Goal: Task Accomplishment & Management: Use online tool/utility

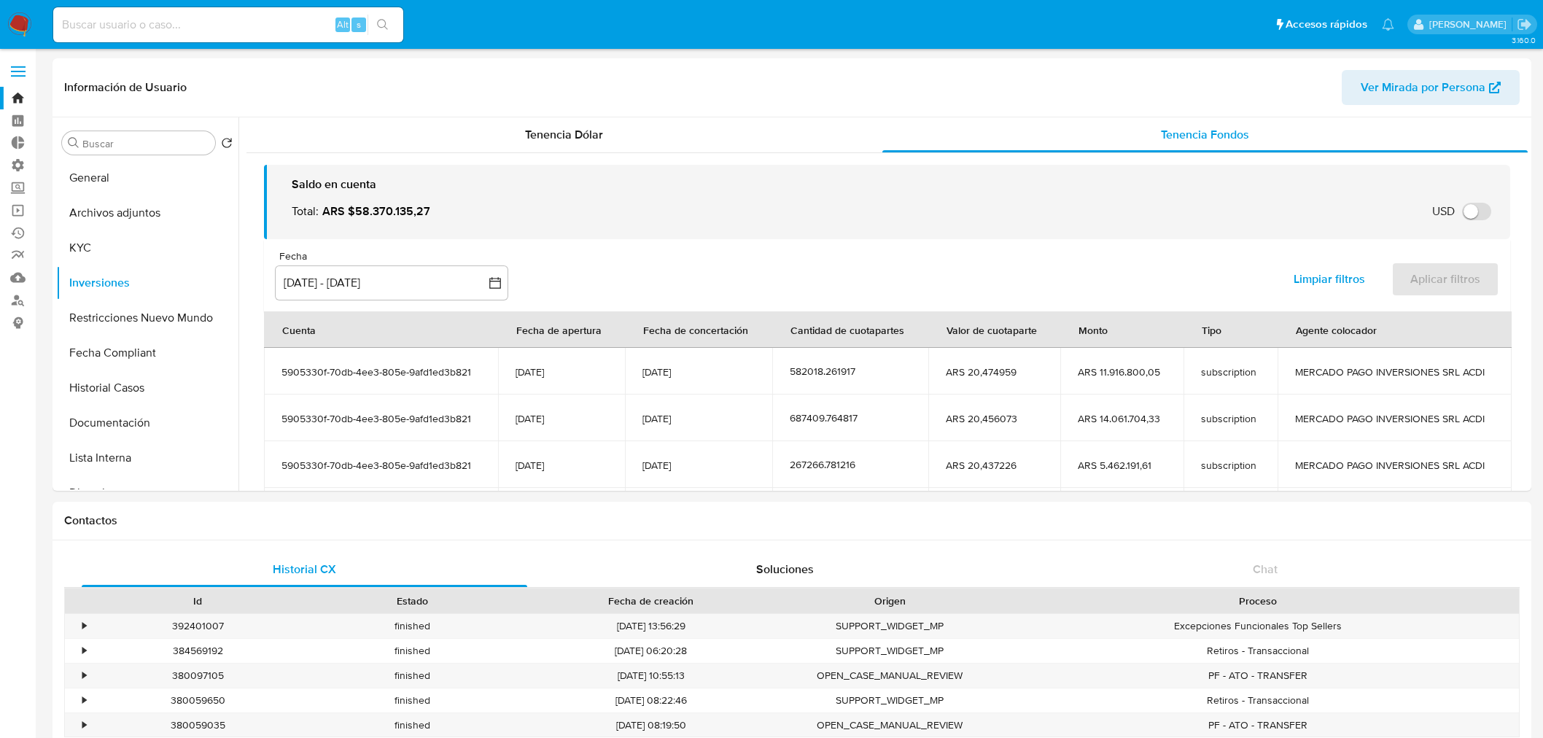
select select "10"
click at [149, 19] on input at bounding box center [228, 24] width 350 height 19
paste input "Vgt9IVhmeUmEA0ReQJAgVDEx"
drag, startPoint x: 245, startPoint y: 25, endPoint x: -66, endPoint y: 23, distance: 311.5
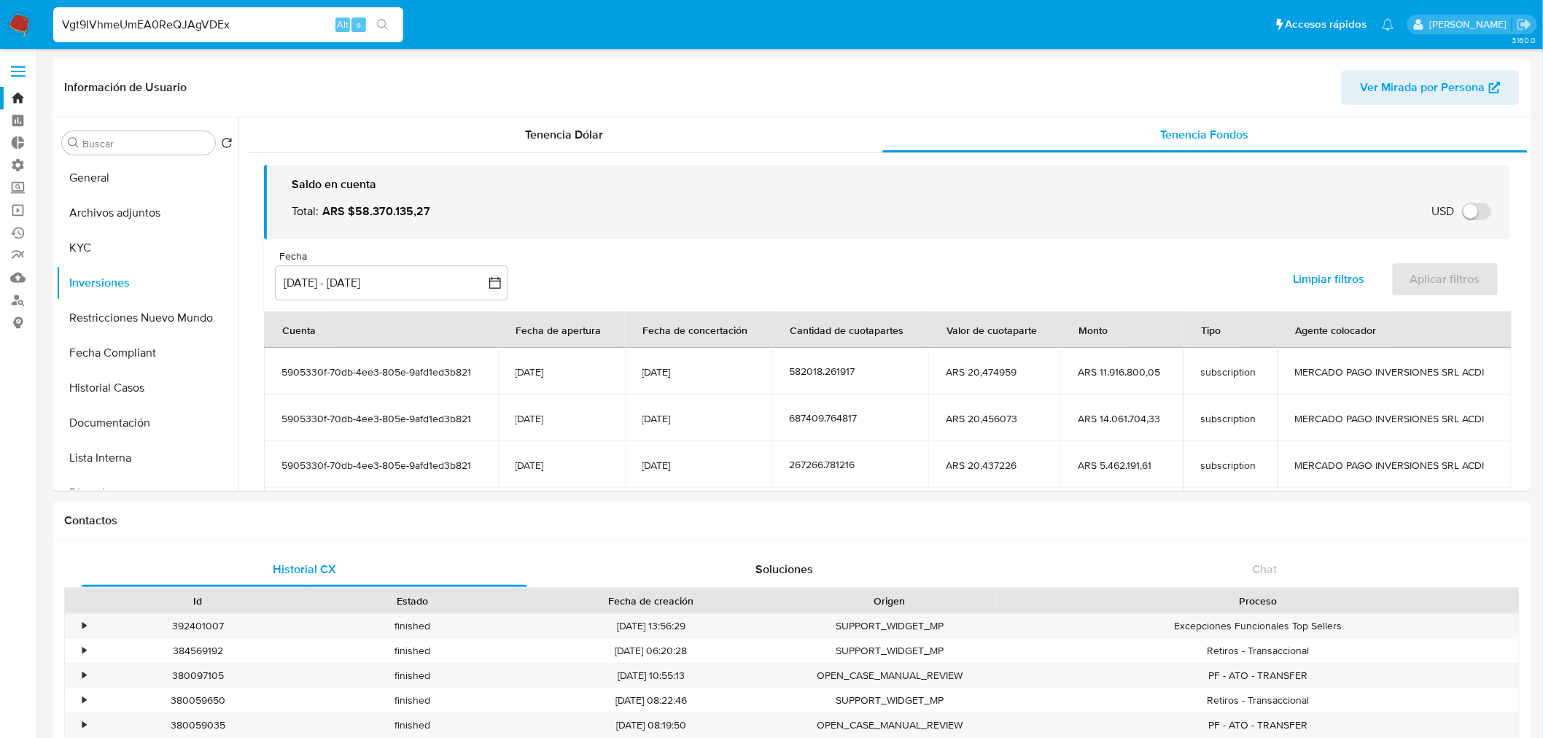
paste input
type input "Vgt9IVhmeUmEA0ReQJAgVDEx"
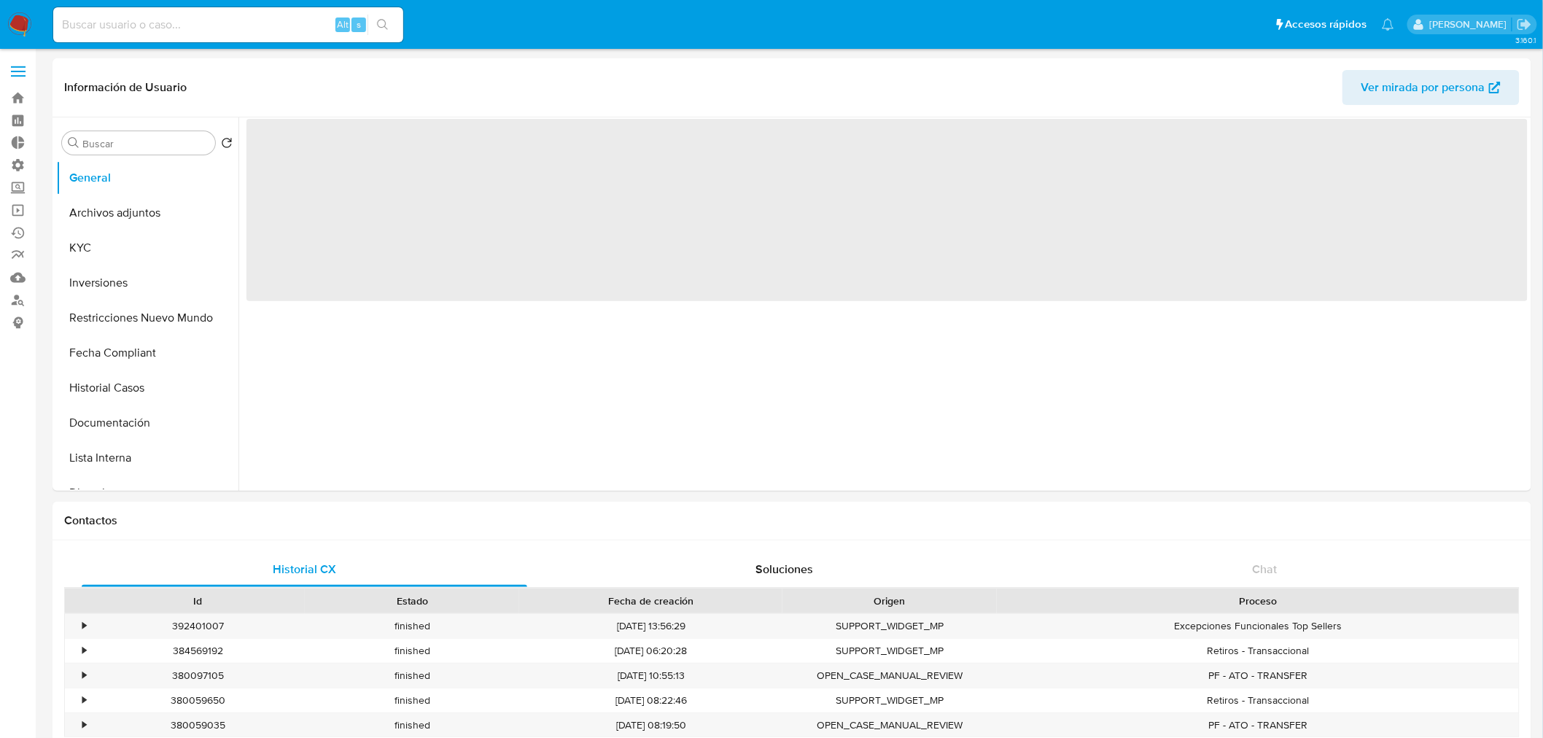
select select "10"
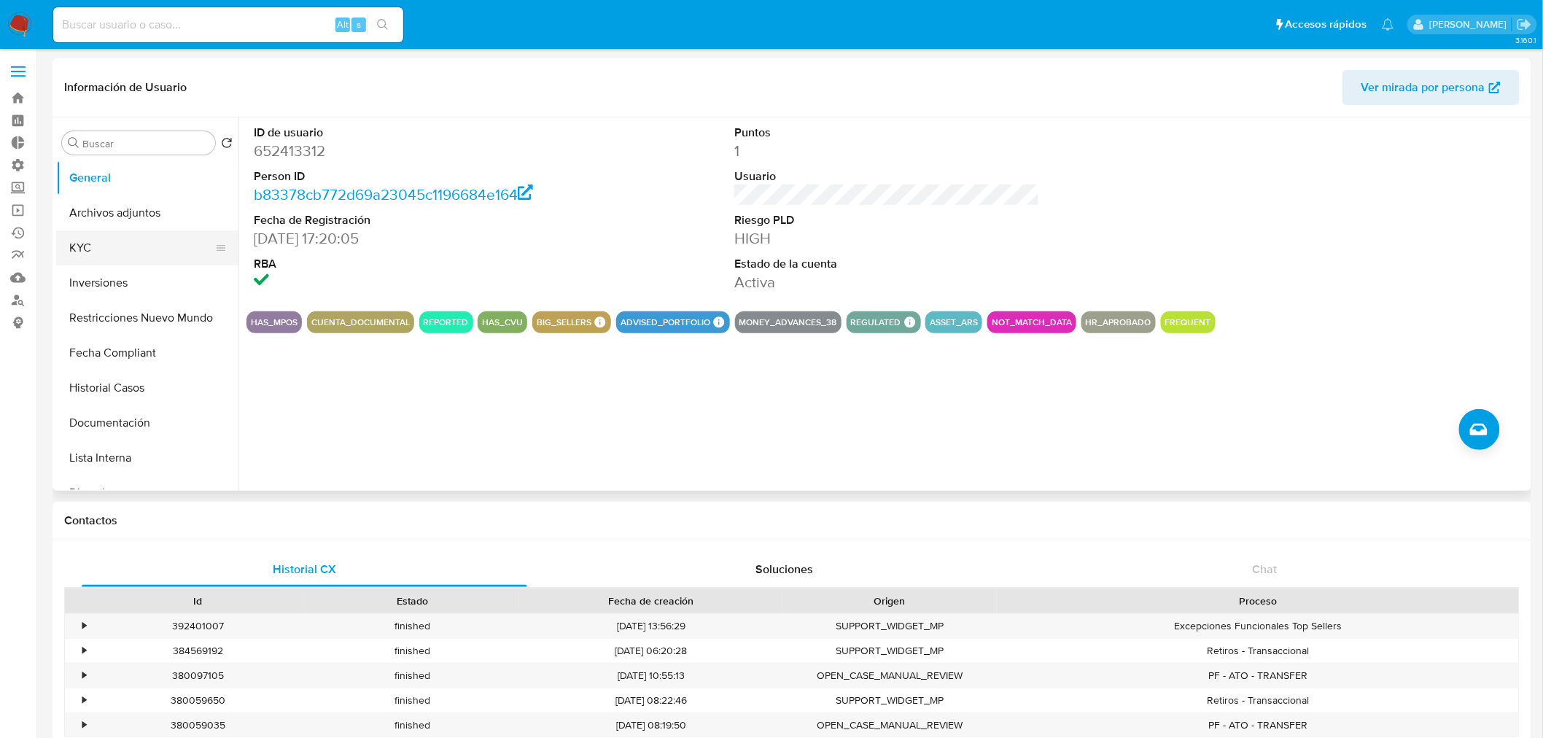
click at [106, 249] on button "KYC" at bounding box center [141, 247] width 171 height 35
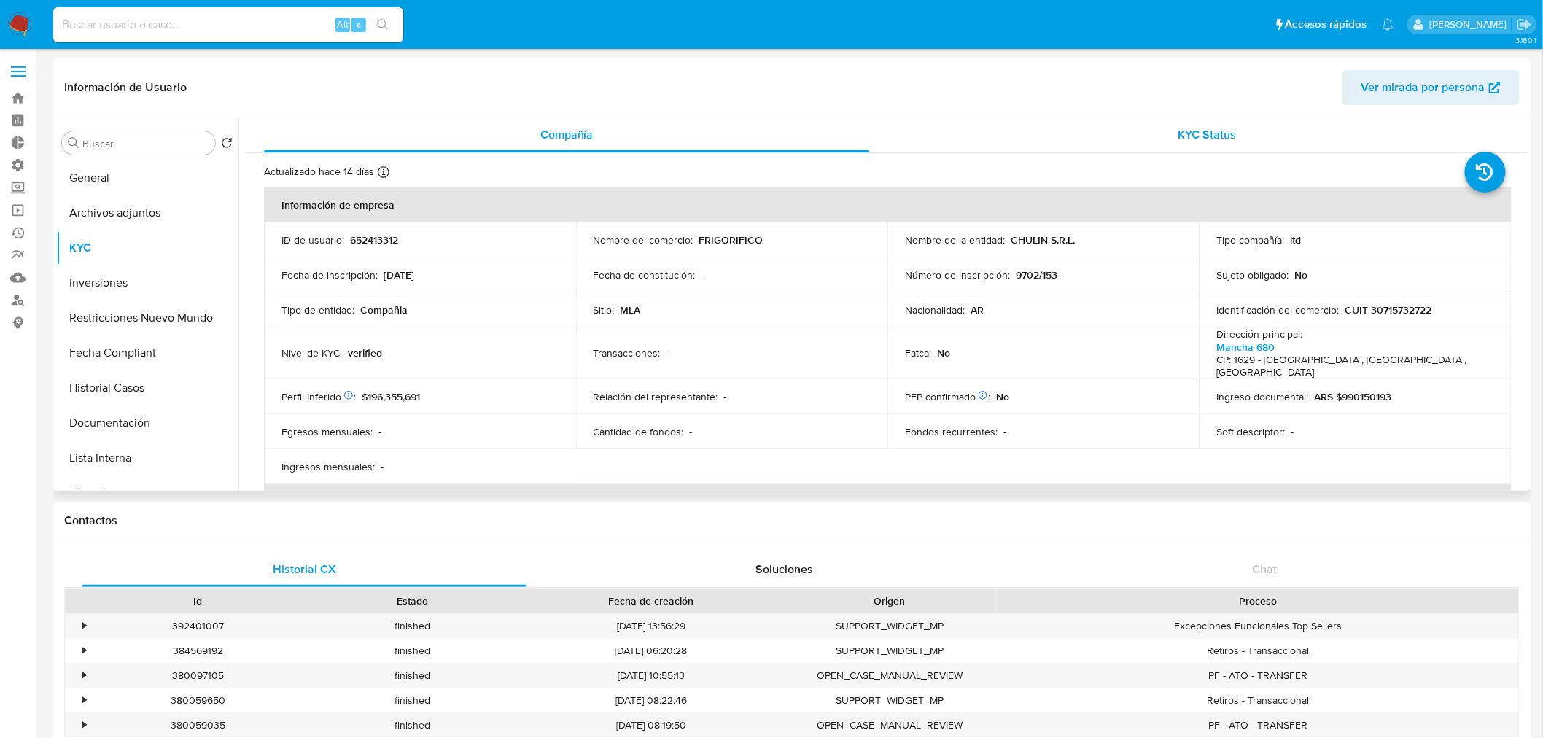
click at [1178, 121] on div "KYC Status" at bounding box center [1208, 134] width 606 height 35
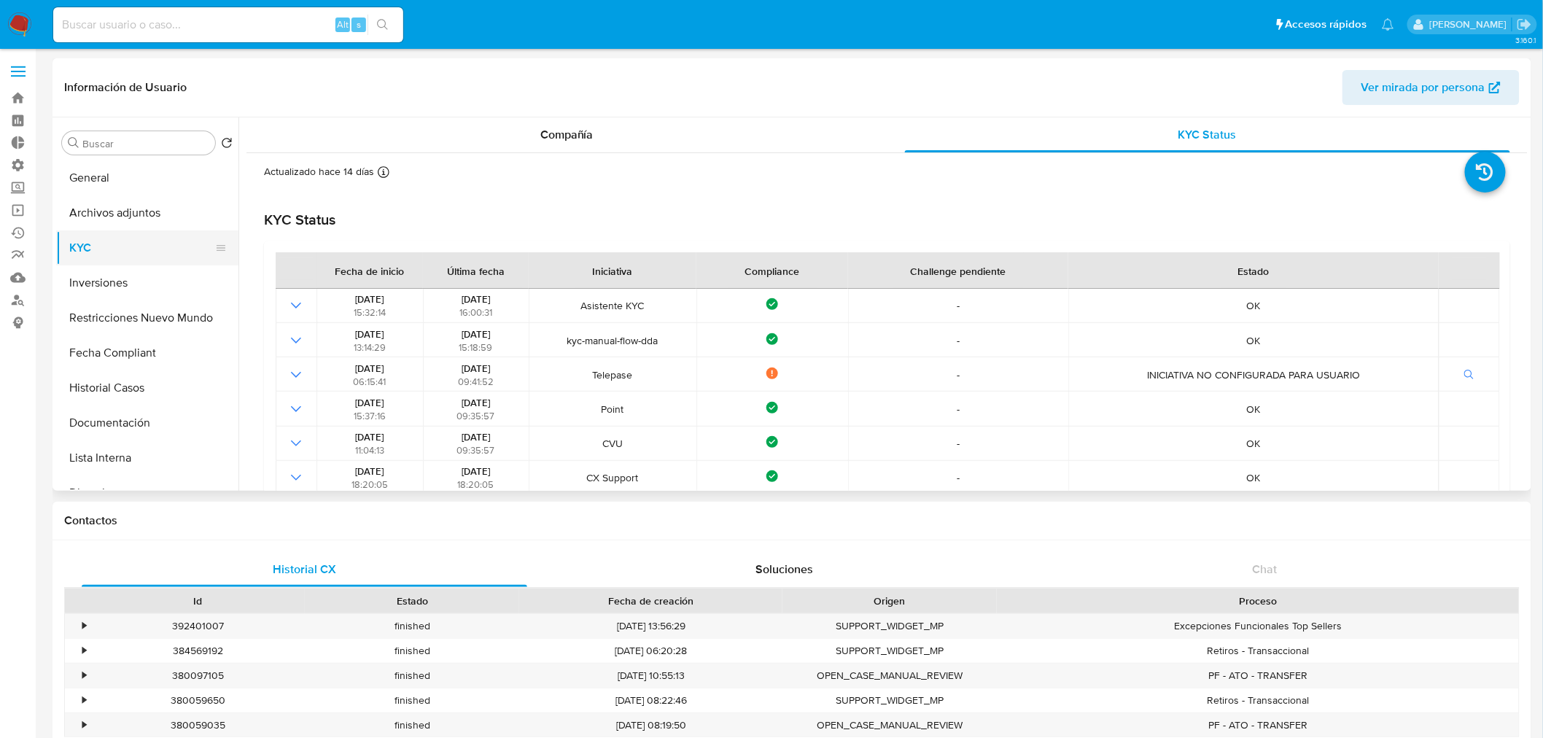
click at [95, 255] on button "KYC" at bounding box center [141, 247] width 171 height 35
click at [602, 137] on div "Compañía" at bounding box center [567, 134] width 606 height 35
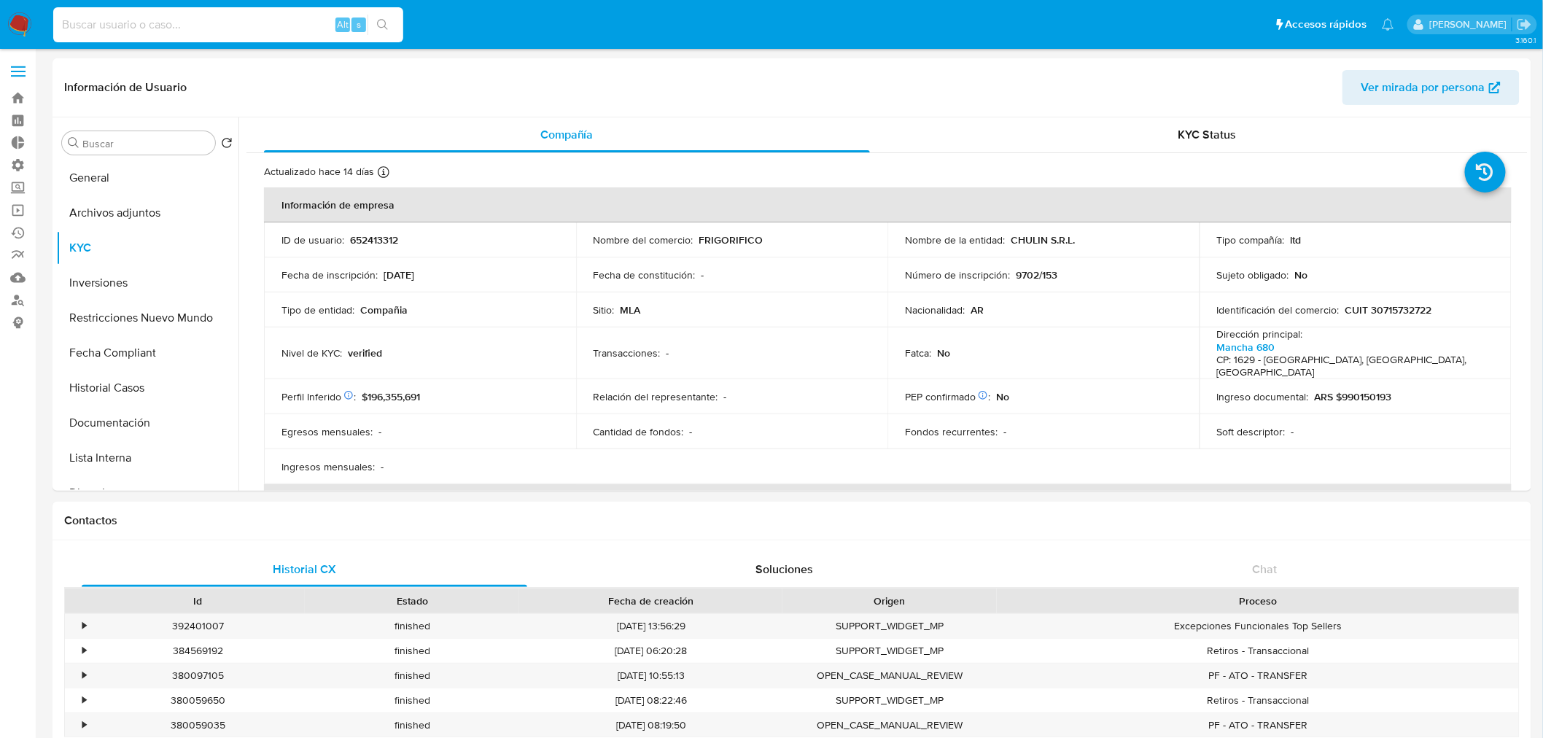
click at [221, 20] on input at bounding box center [228, 24] width 350 height 19
paste input "YAONBUGs02Hod6bHCv2WQFzk"
type input "YAONBUGs02Hod6bHCv2WQFzk"
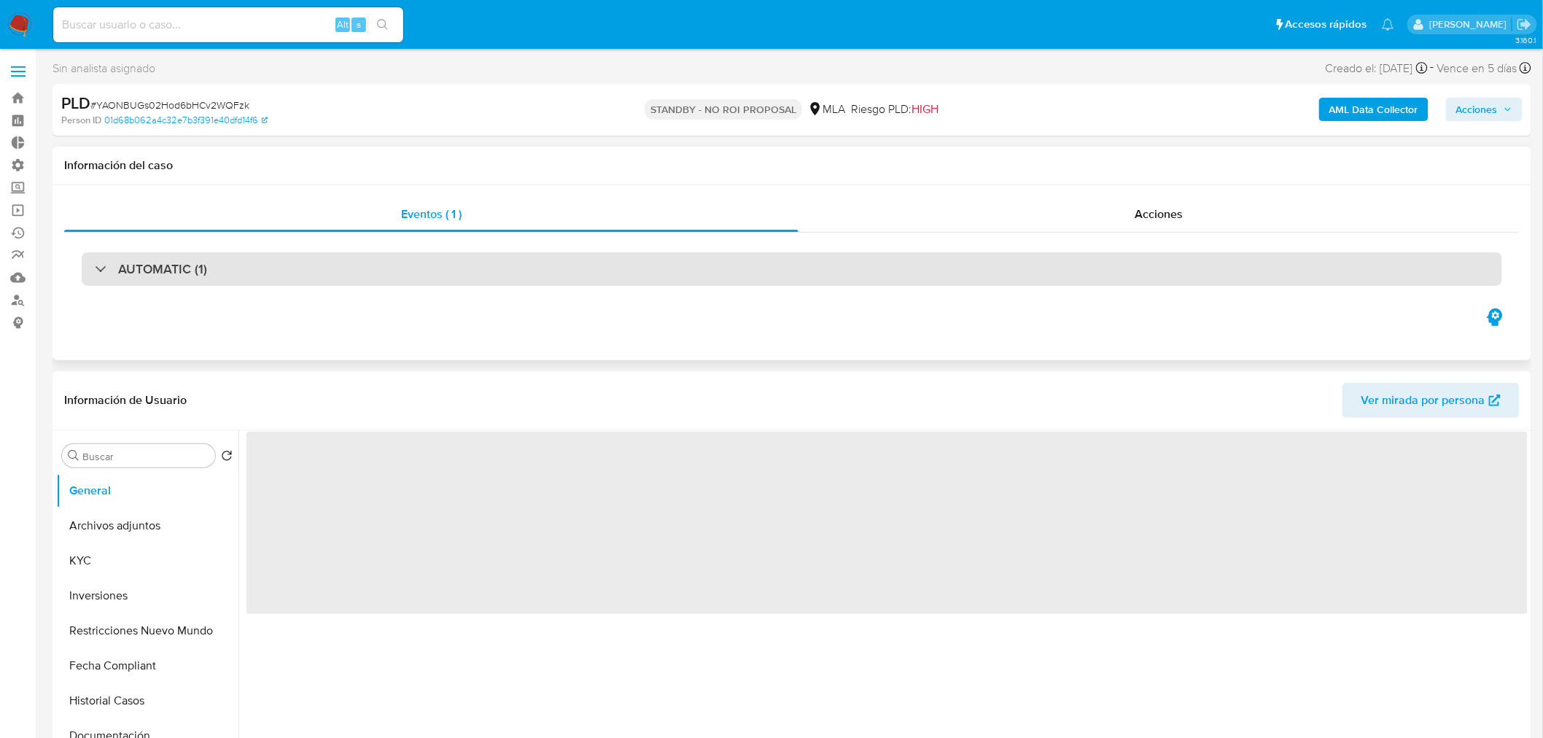
select select "10"
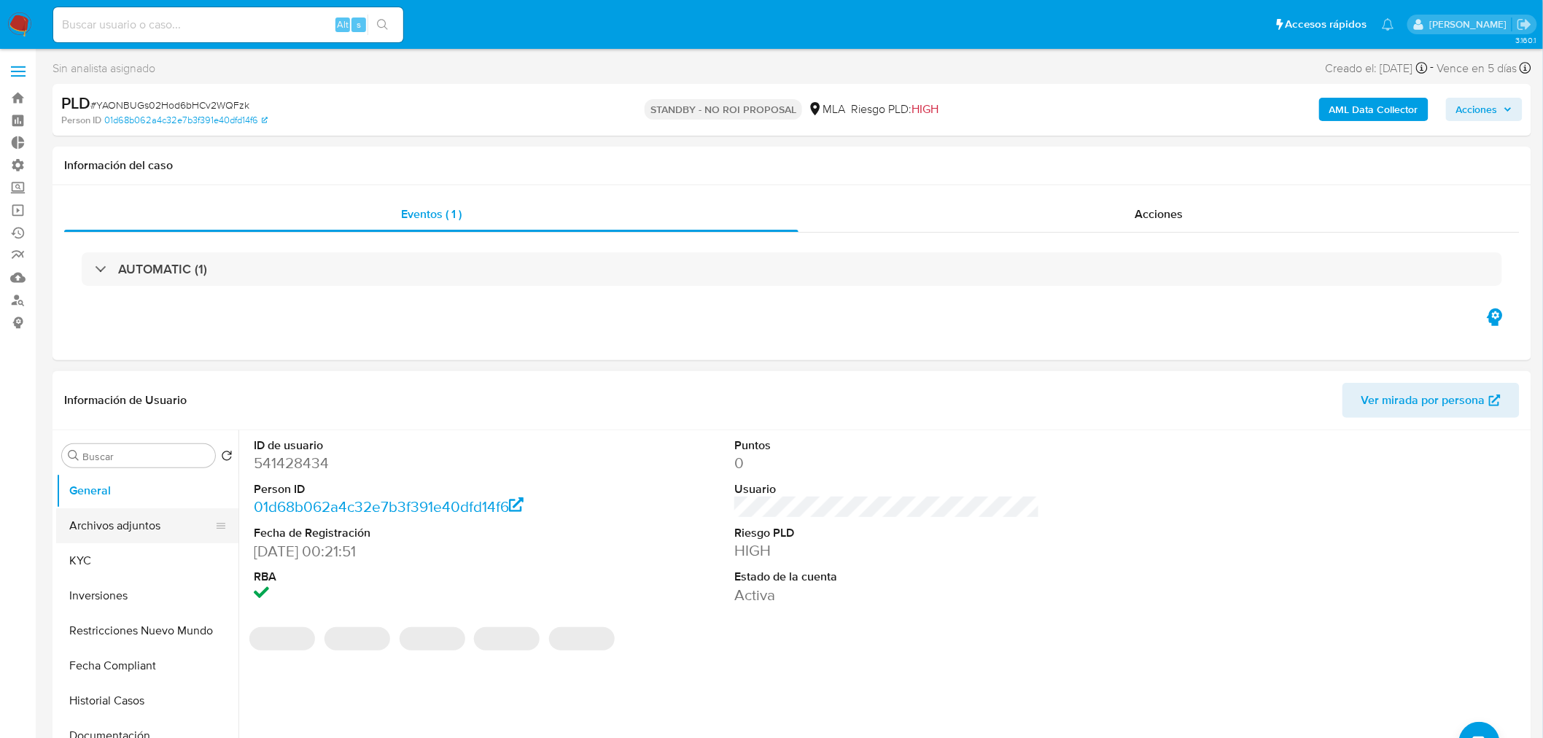
click at [124, 516] on button "Archivos adjuntos" at bounding box center [141, 525] width 171 height 35
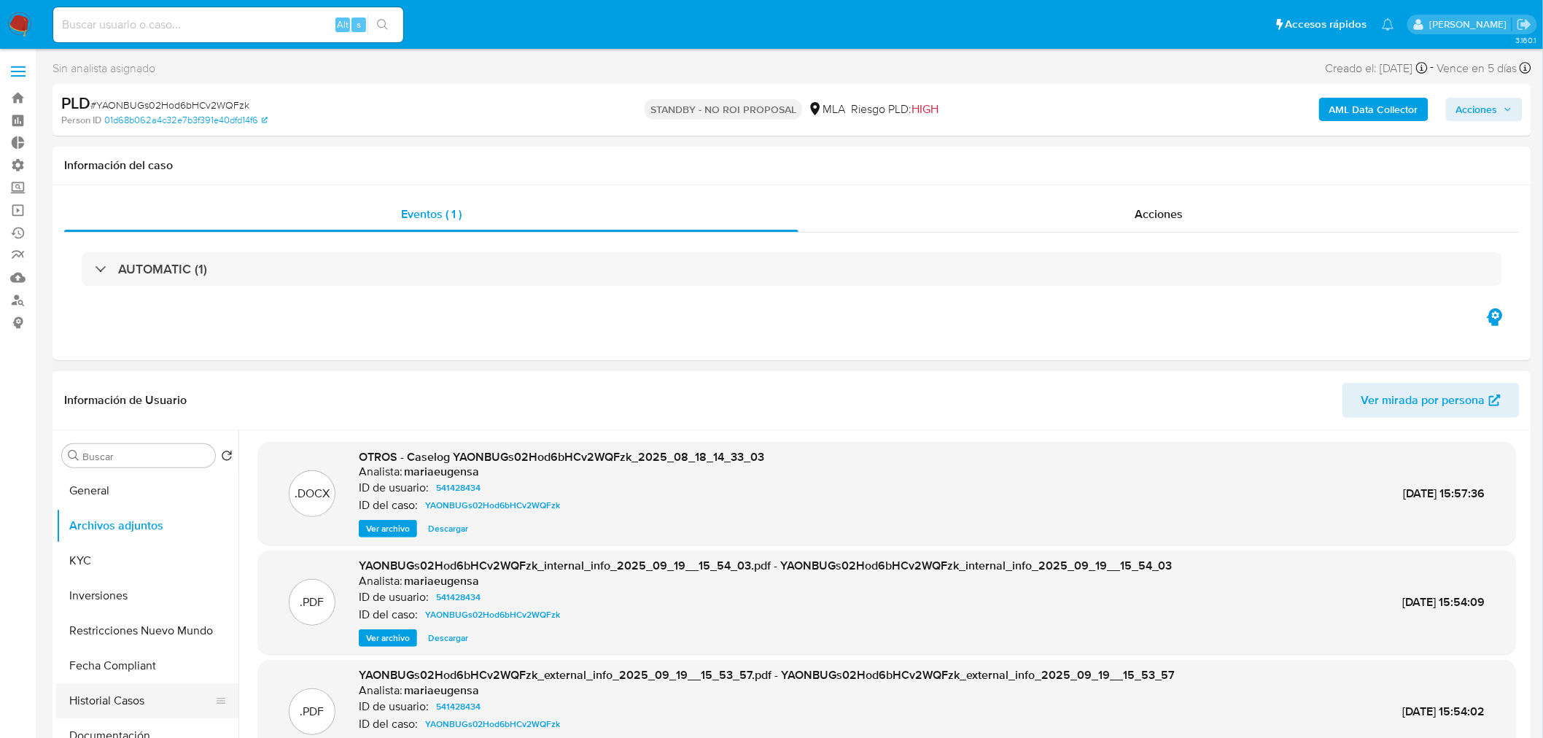
click at [125, 694] on button "Historial Casos" at bounding box center [141, 700] width 171 height 35
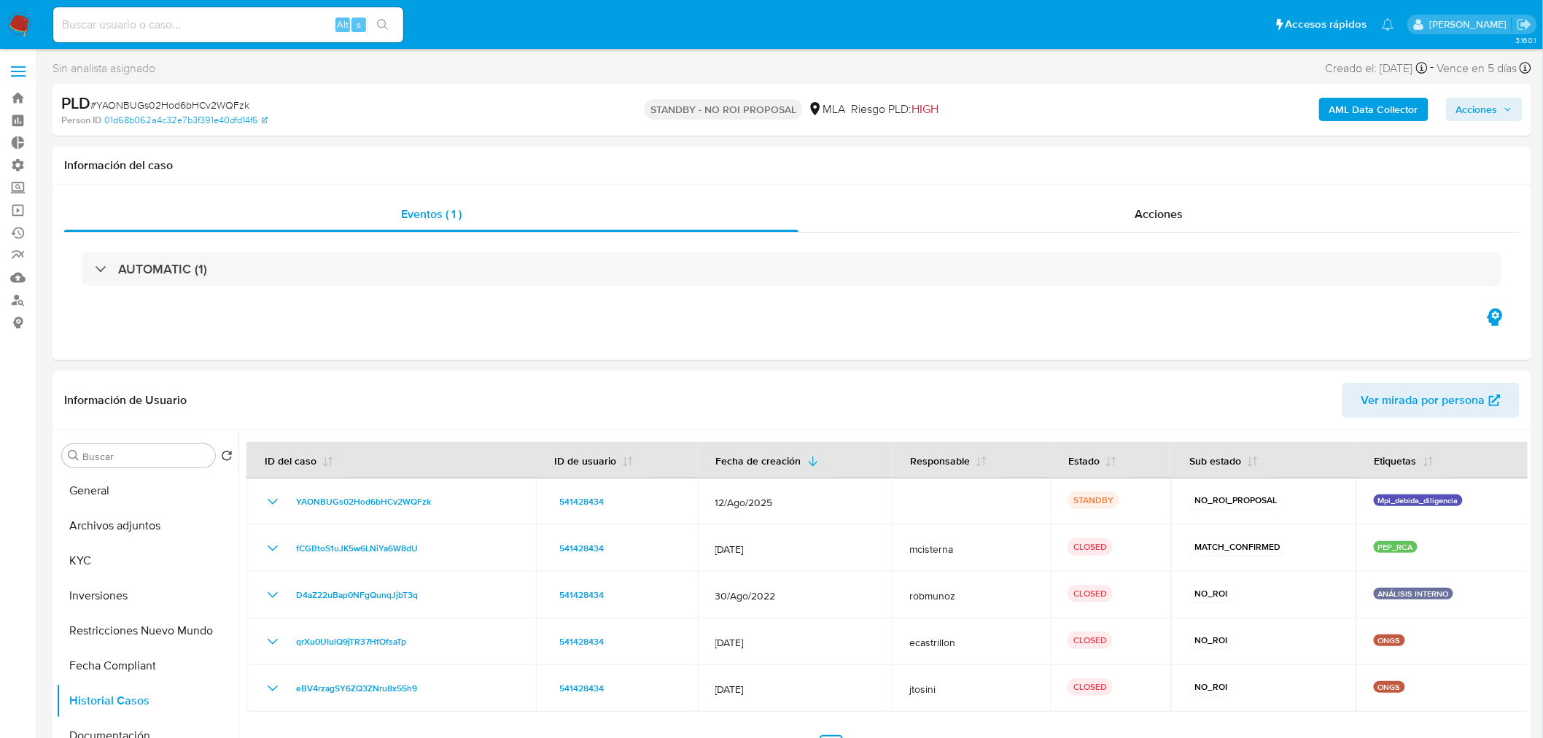
click at [1462, 113] on span "Acciones" at bounding box center [1478, 109] width 42 height 23
click at [119, 530] on button "Archivos adjuntos" at bounding box center [141, 525] width 171 height 35
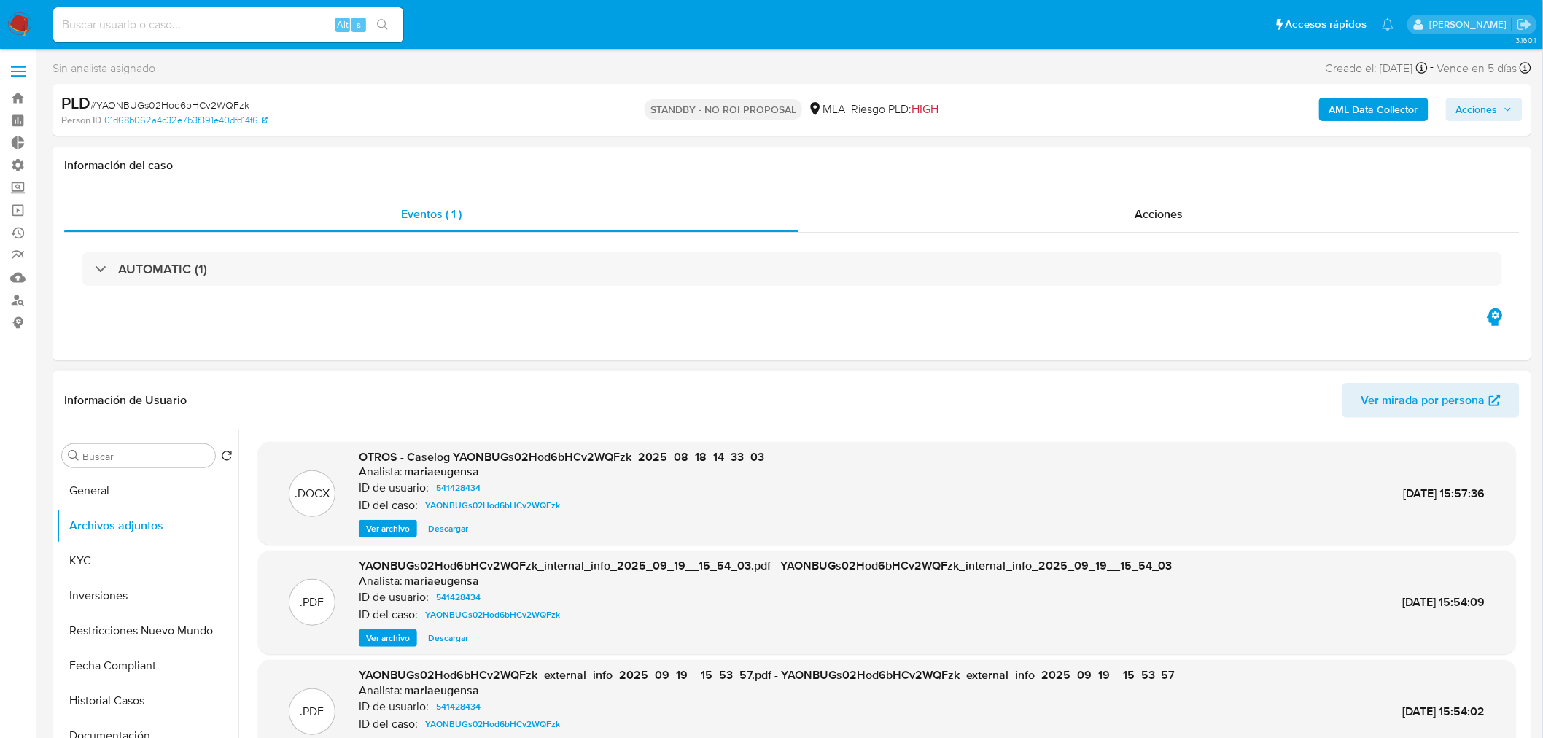
click at [398, 535] on span "Ver archivo" at bounding box center [388, 529] width 44 height 15
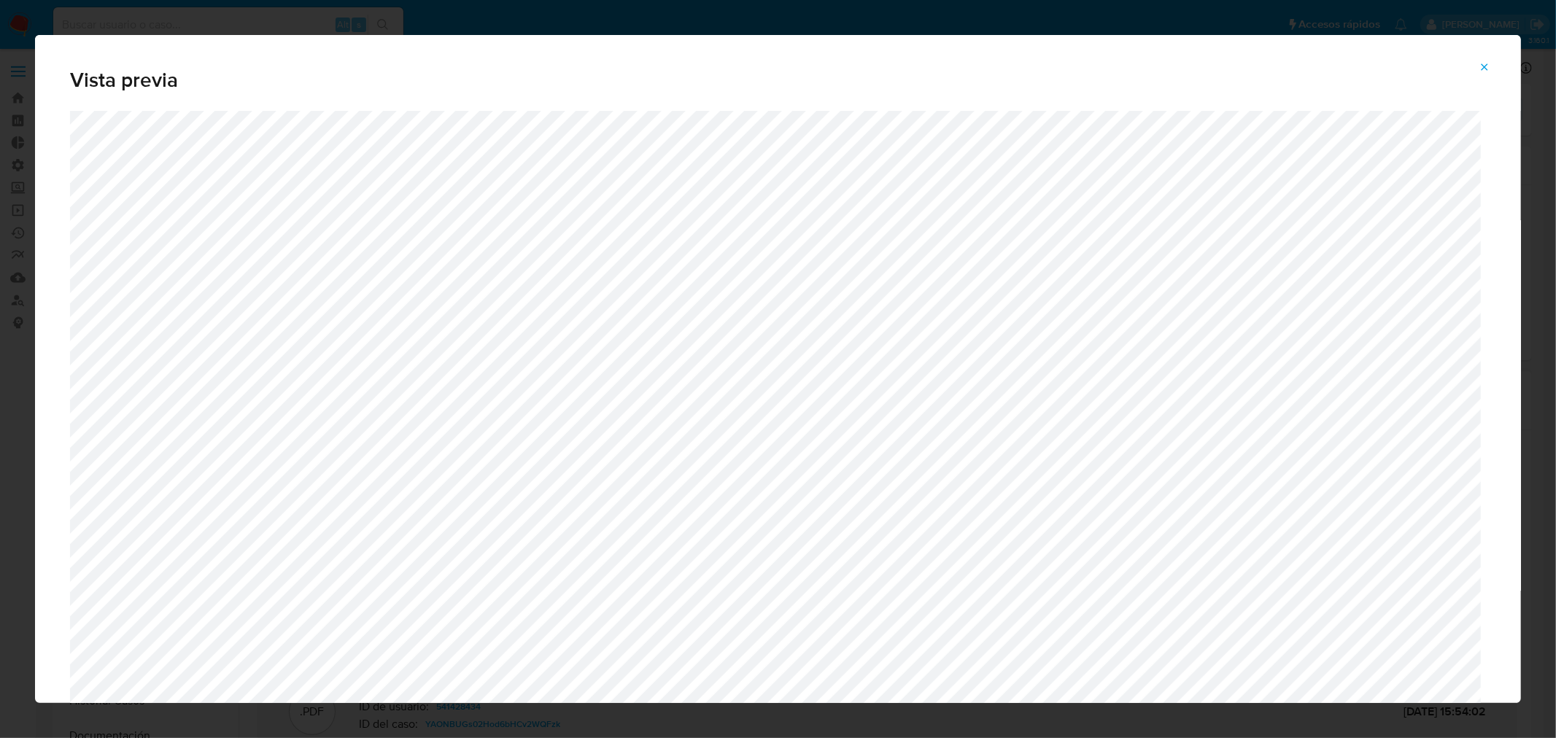
click at [1482, 74] on span "Attachment preview" at bounding box center [1485, 67] width 12 height 20
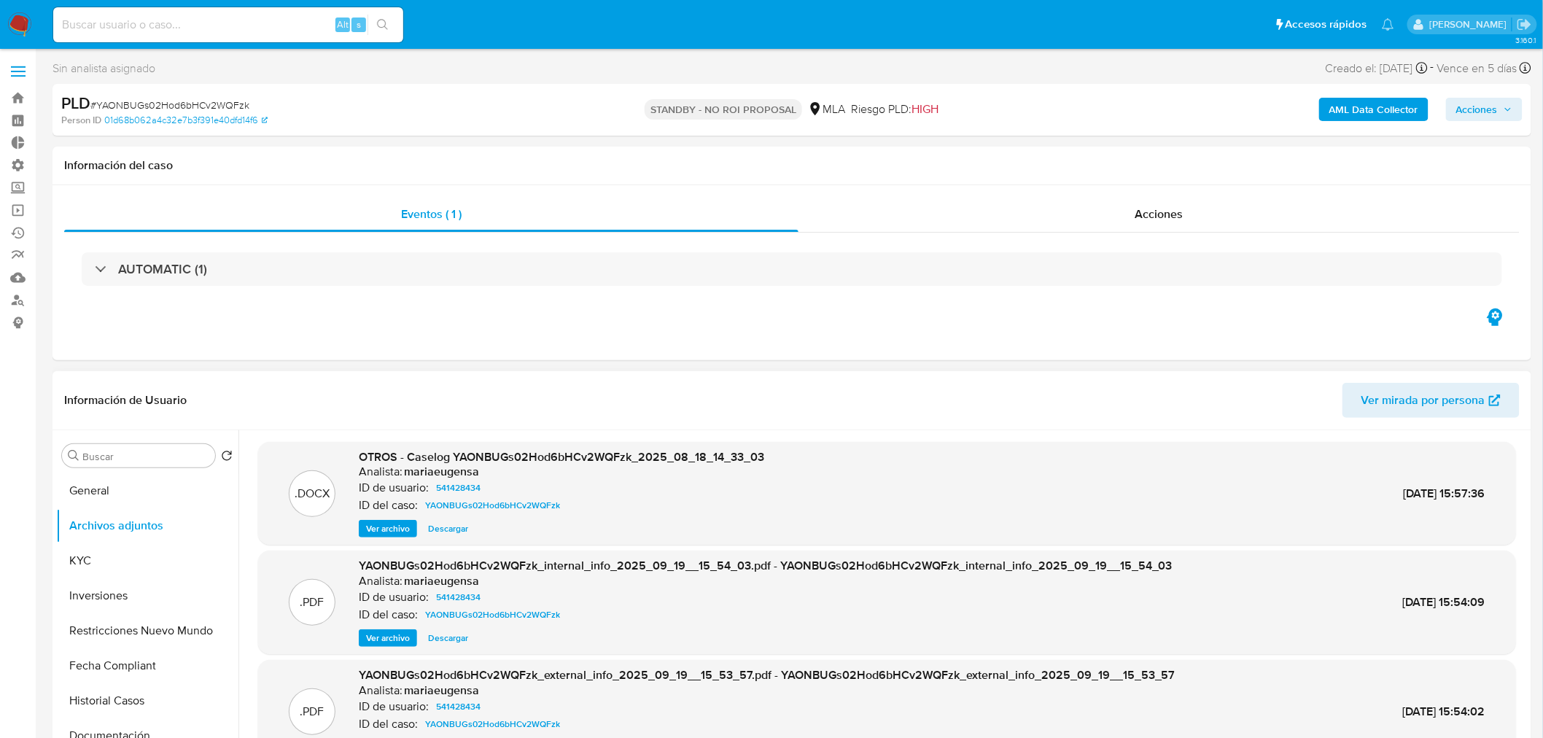
click at [462, 528] on span "Descargar" at bounding box center [448, 529] width 40 height 15
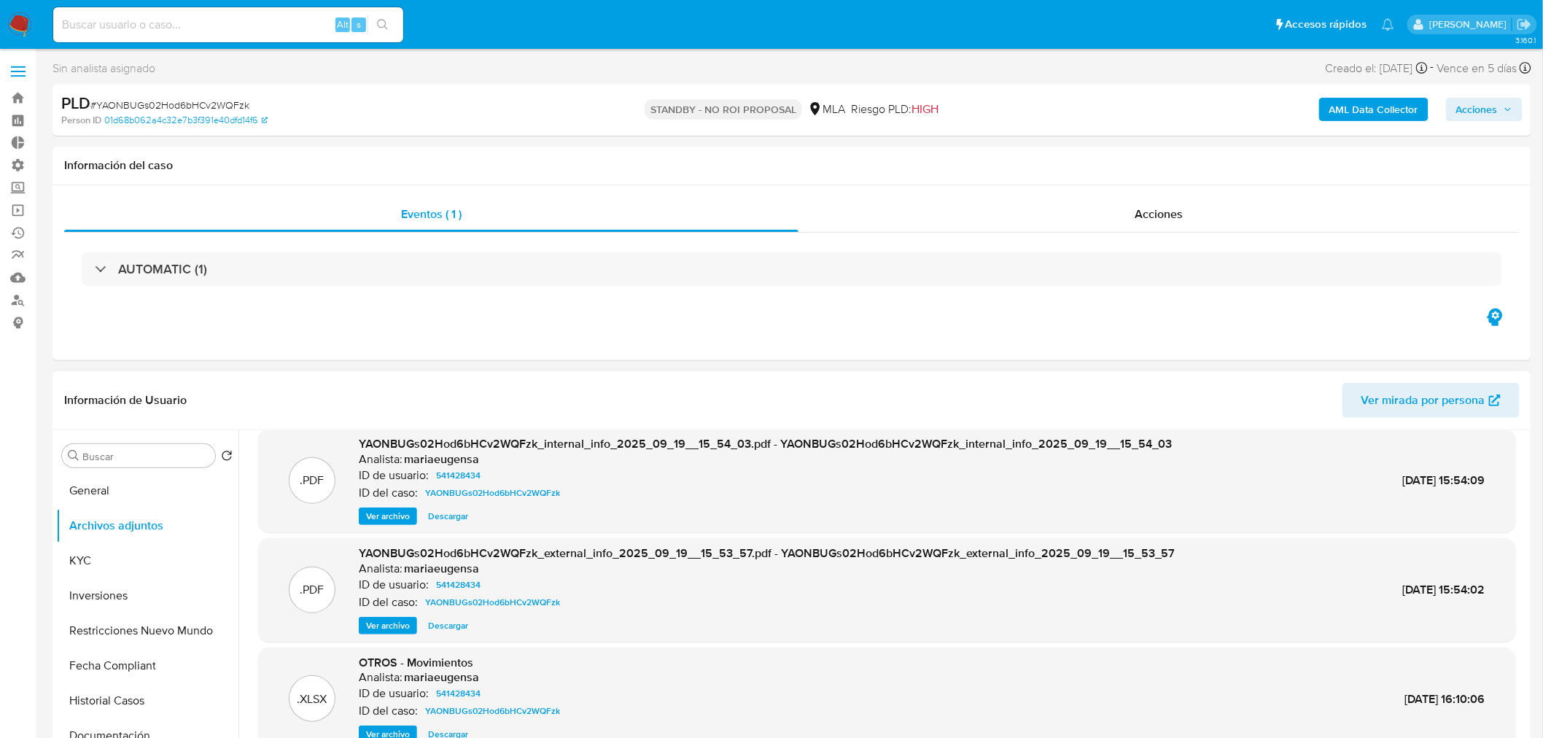
scroll to position [81, 0]
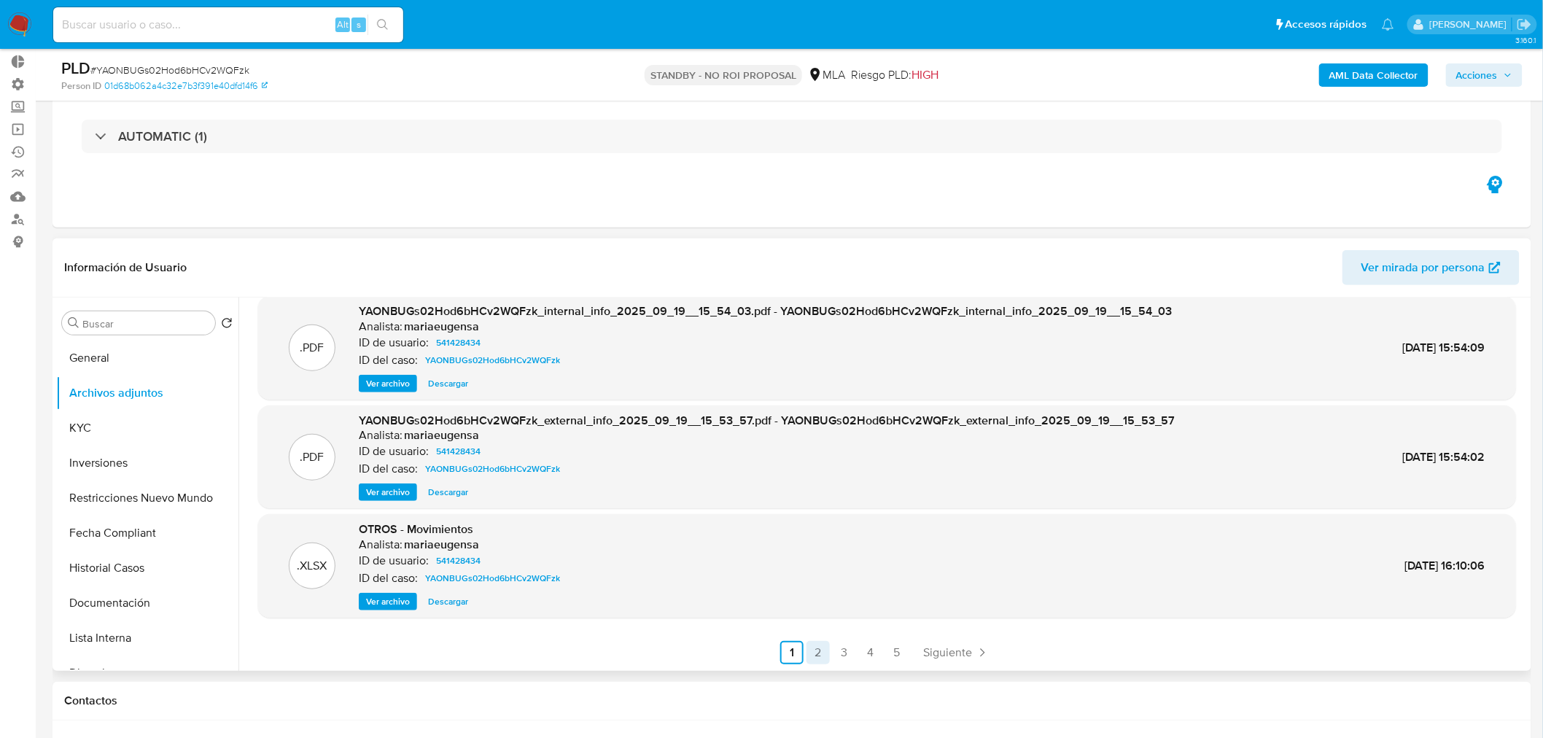
click at [814, 654] on link "2" at bounding box center [818, 652] width 23 height 23
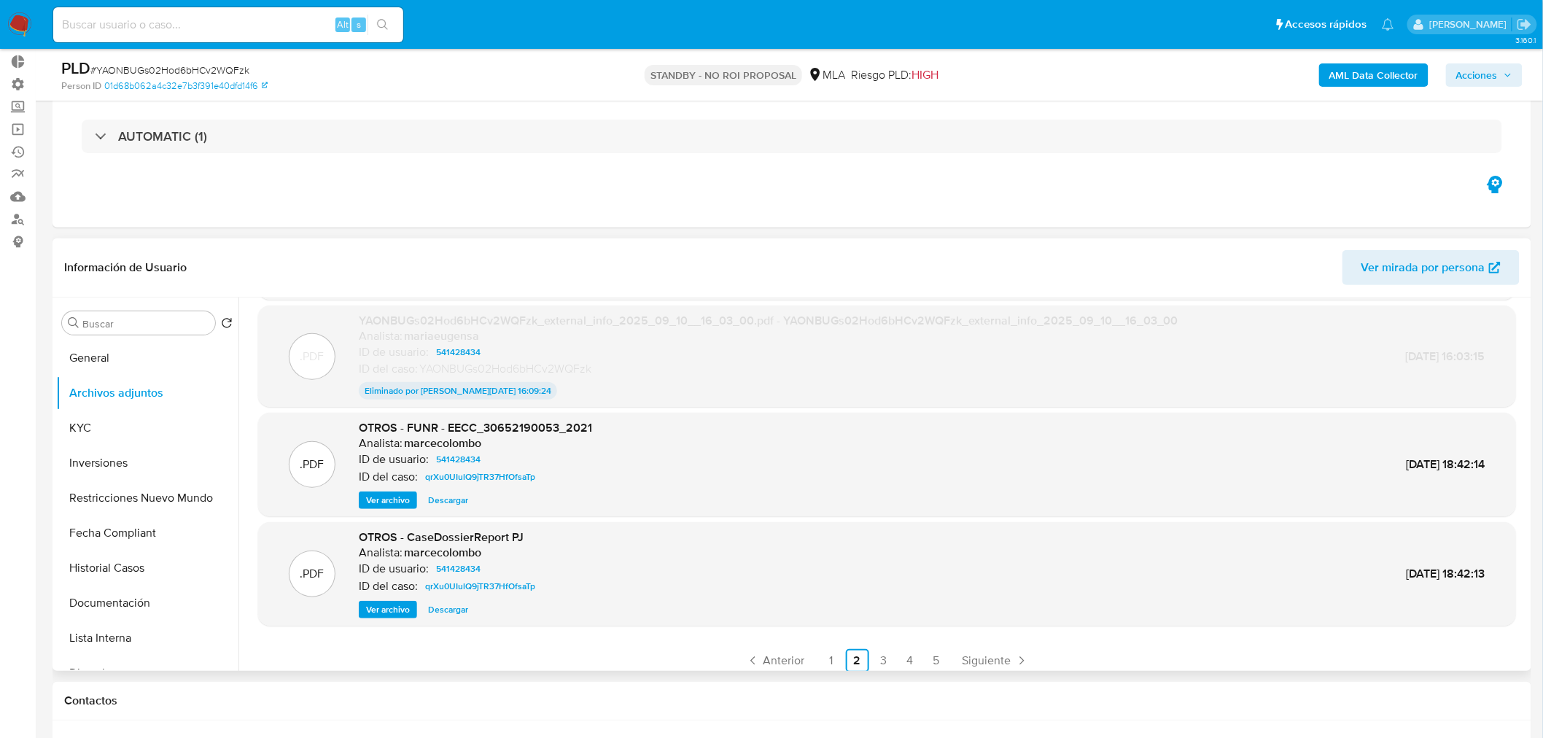
scroll to position [120, 0]
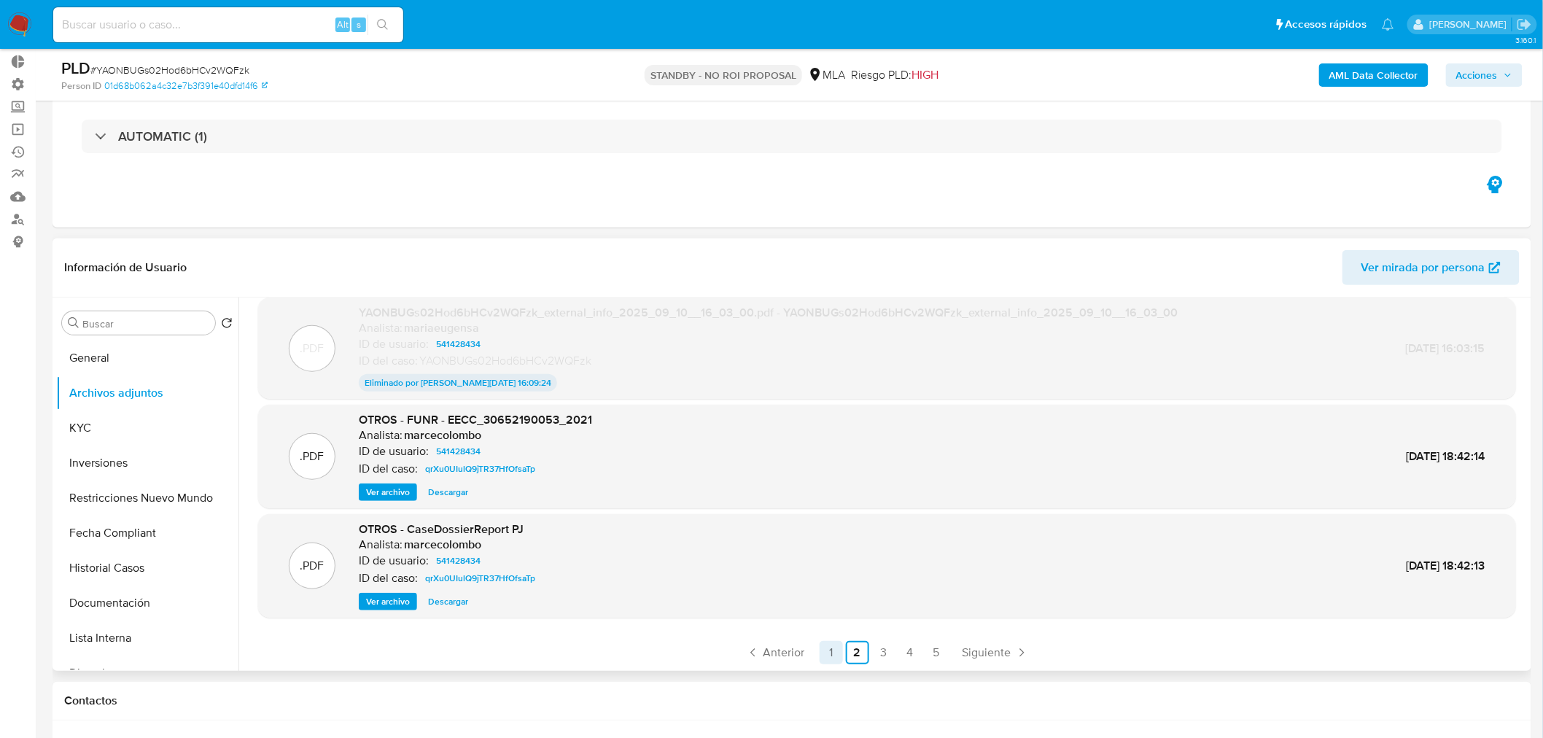
click at [827, 651] on link "1" at bounding box center [831, 652] width 23 height 23
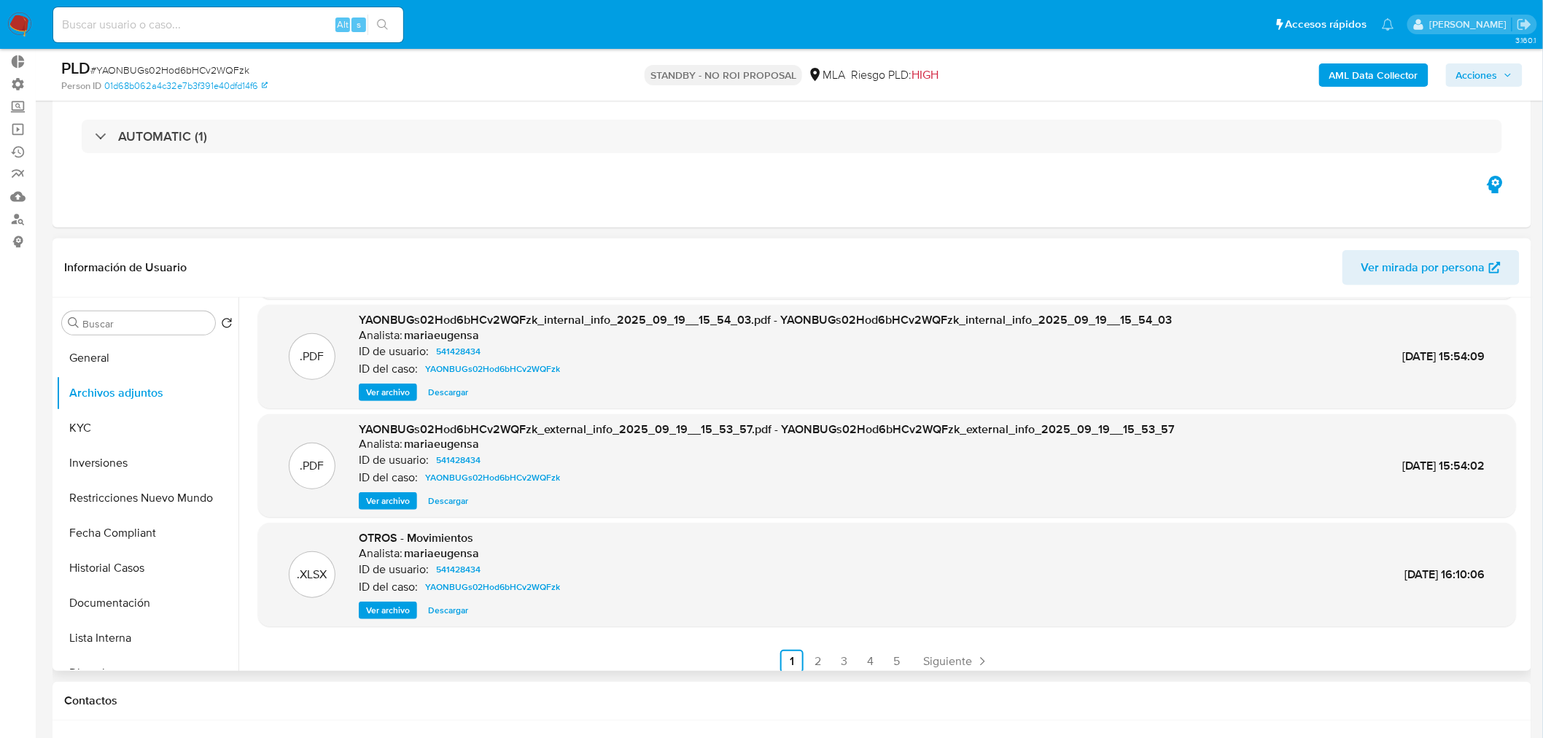
scroll to position [122, 0]
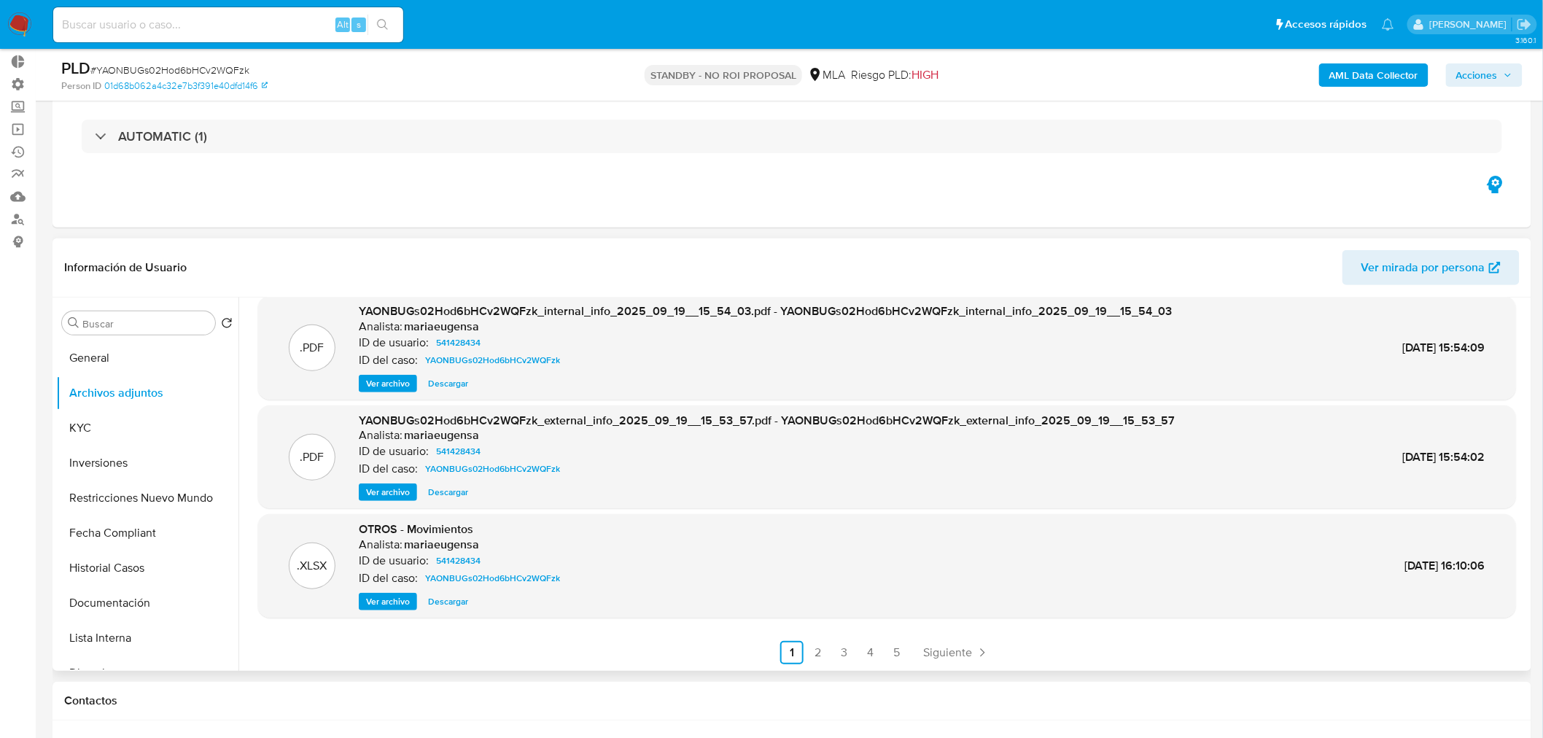
click at [450, 600] on span "Descargar" at bounding box center [448, 601] width 40 height 15
click at [821, 654] on link "2" at bounding box center [818, 652] width 23 height 23
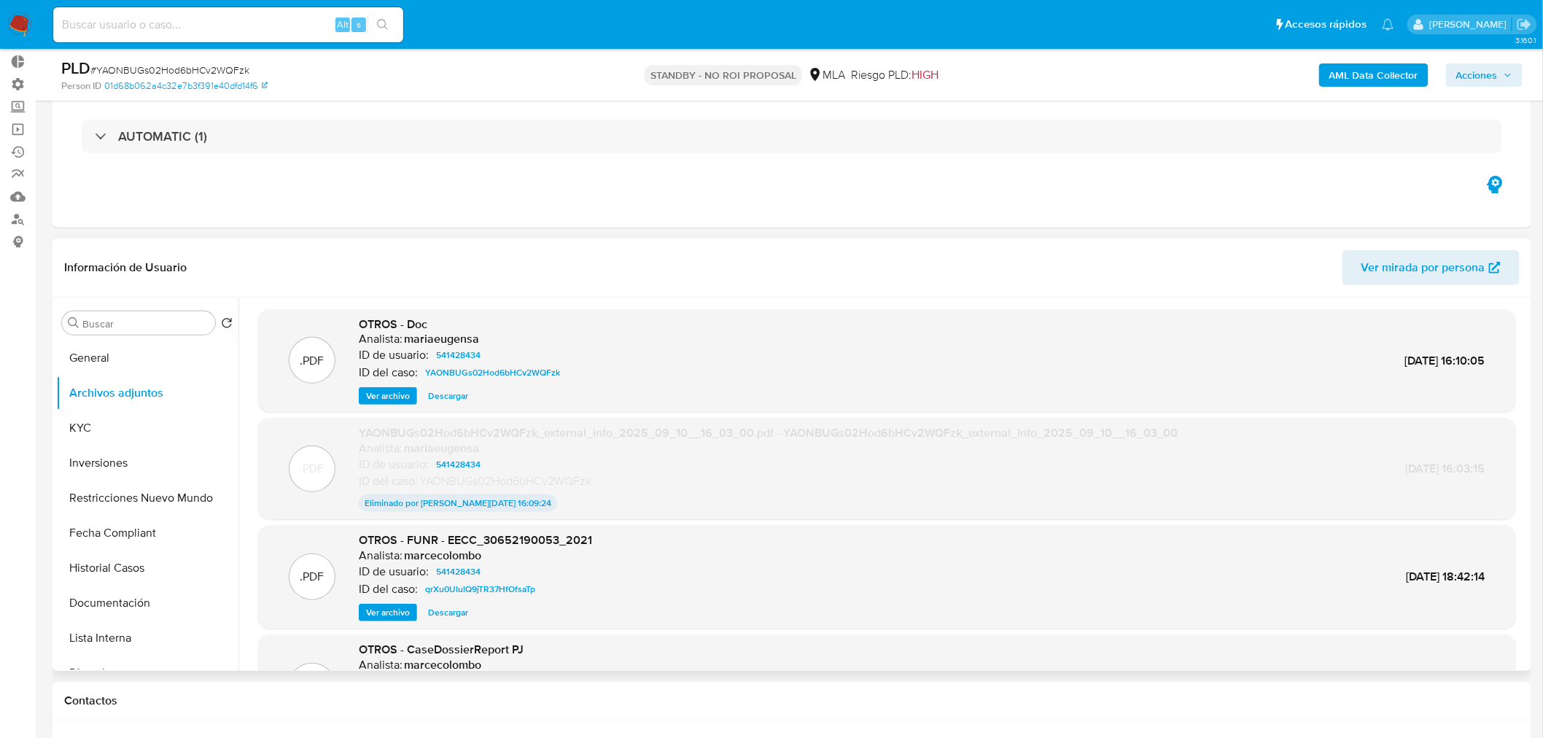
click at [406, 400] on span "Ver archivo" at bounding box center [388, 396] width 44 height 15
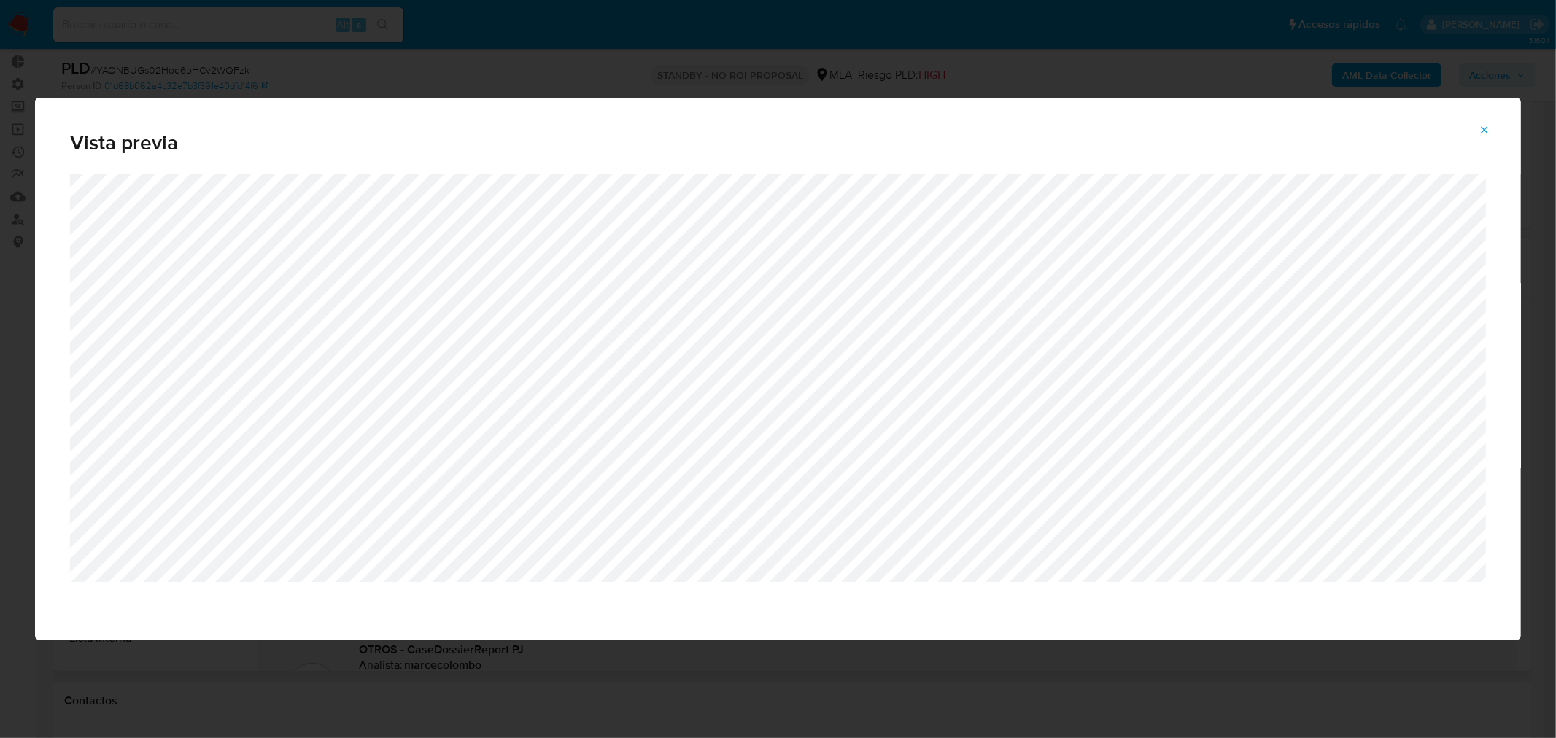
click at [1490, 132] on button "Attachment preview" at bounding box center [1484, 129] width 32 height 23
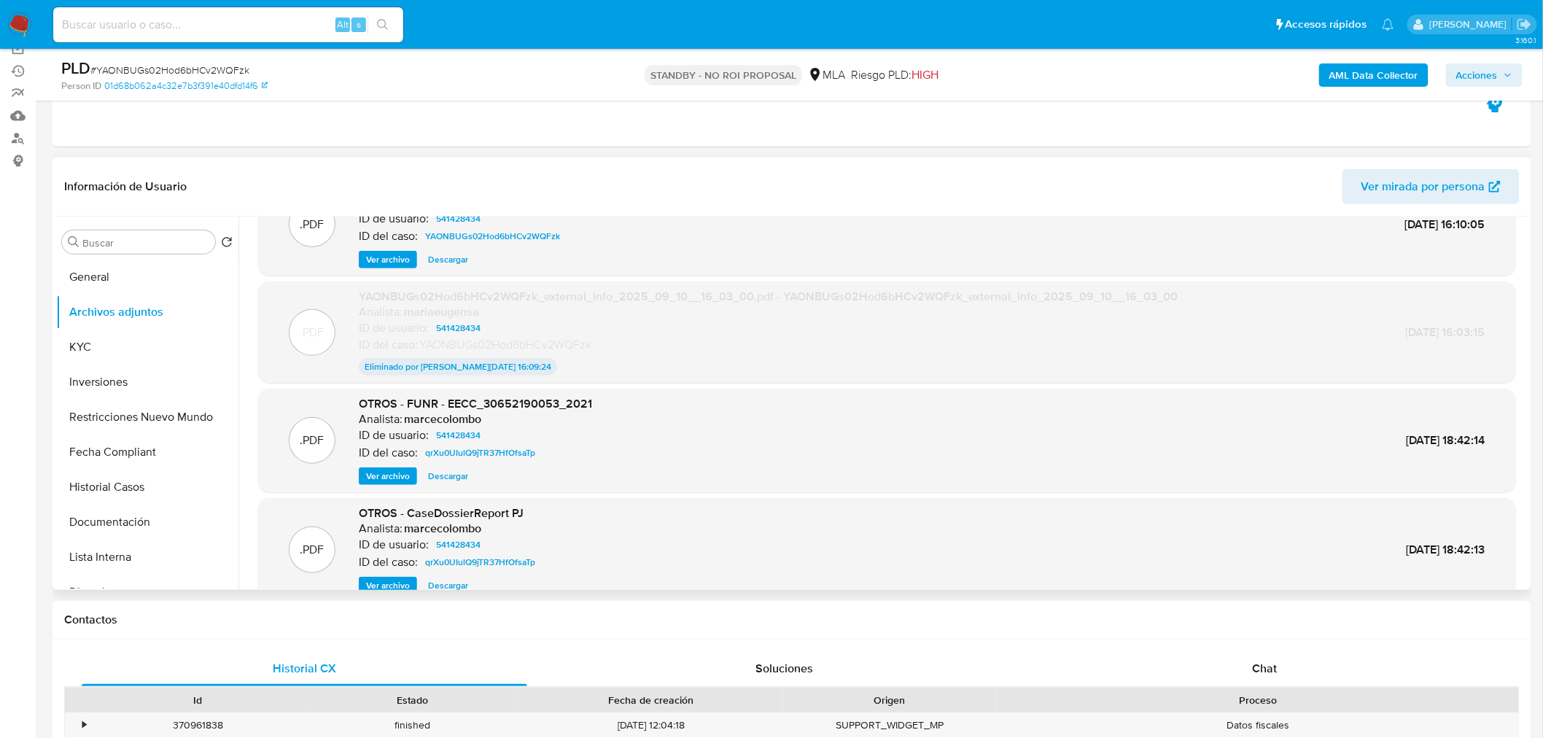
scroll to position [120, 0]
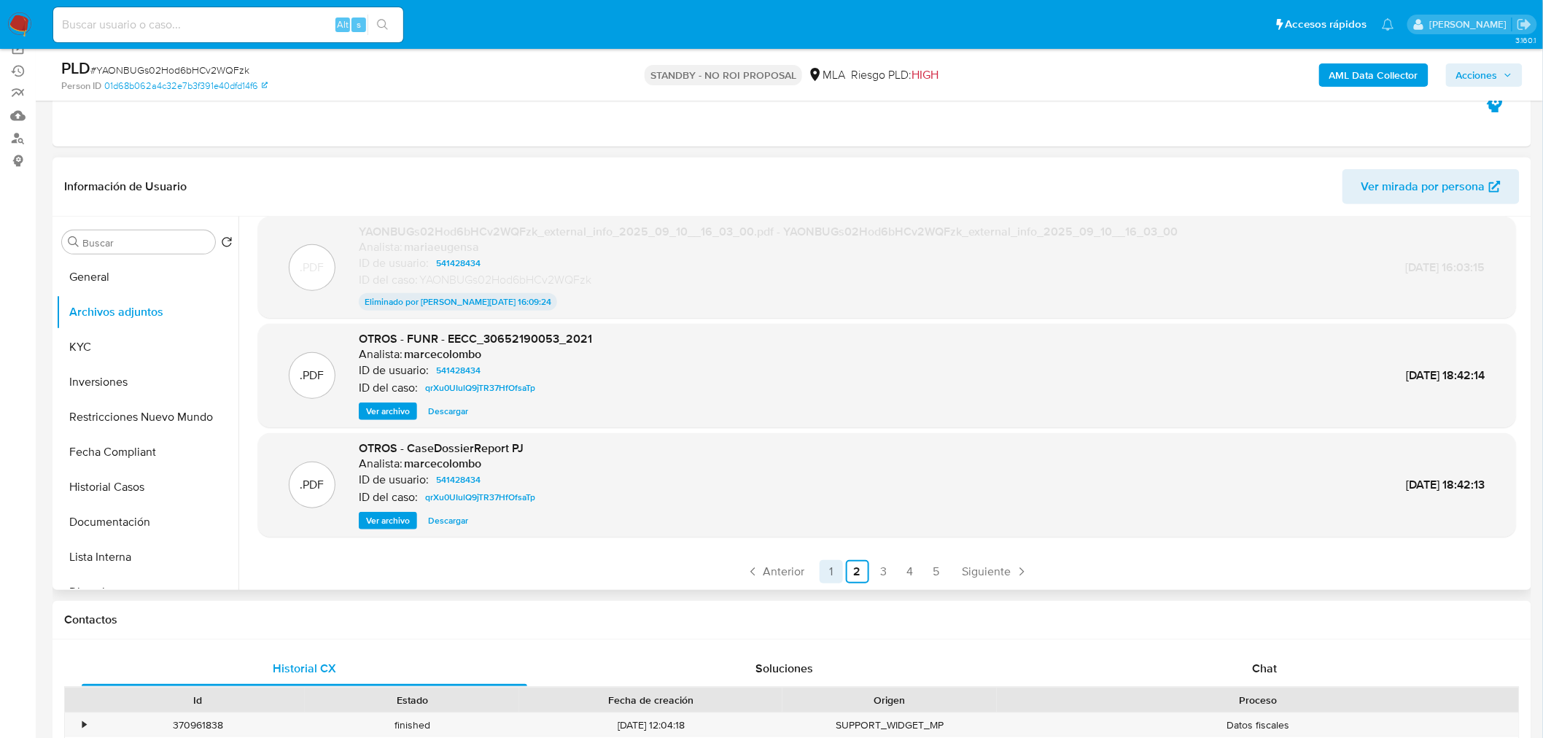
click at [824, 566] on link "1" at bounding box center [831, 571] width 23 height 23
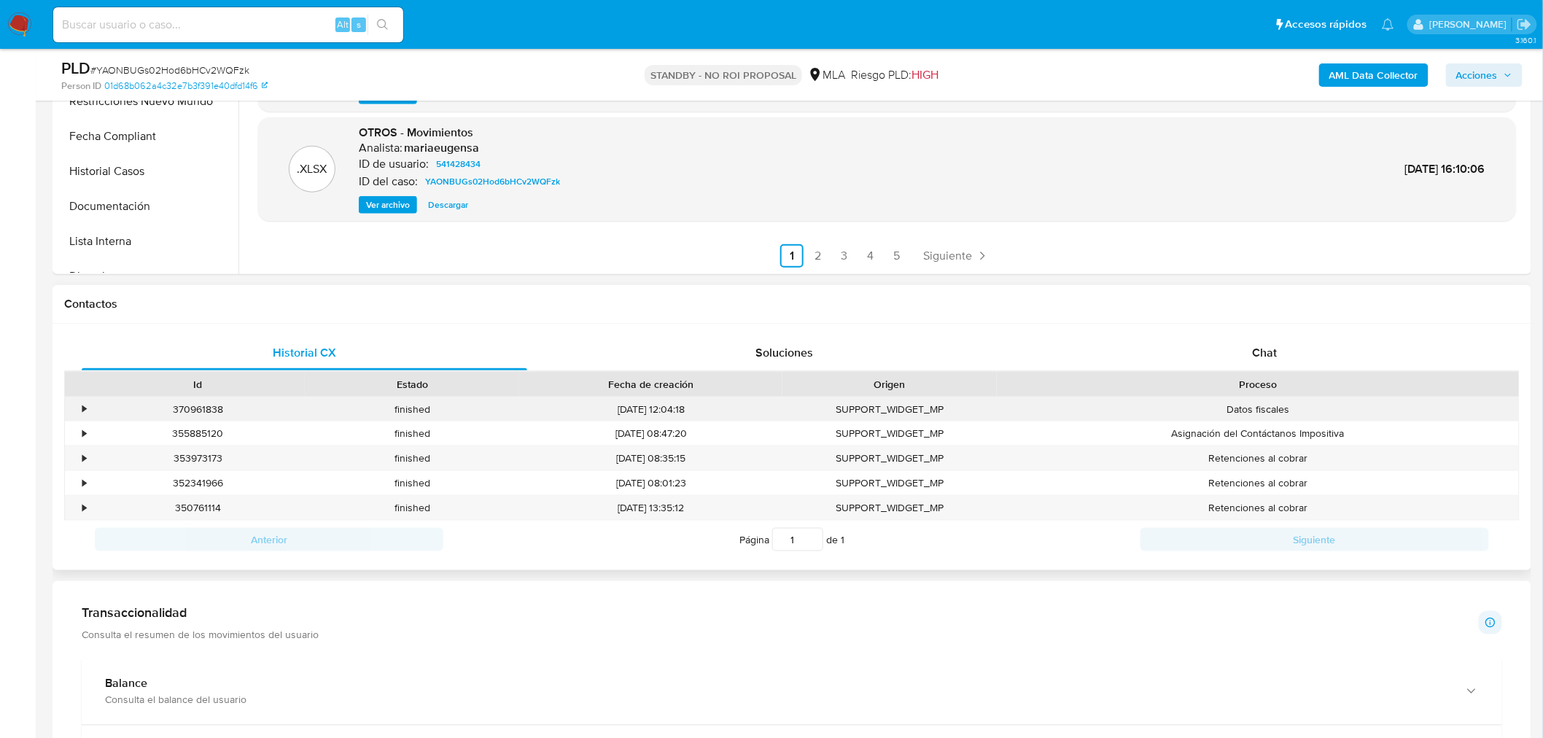
scroll to position [567, 0]
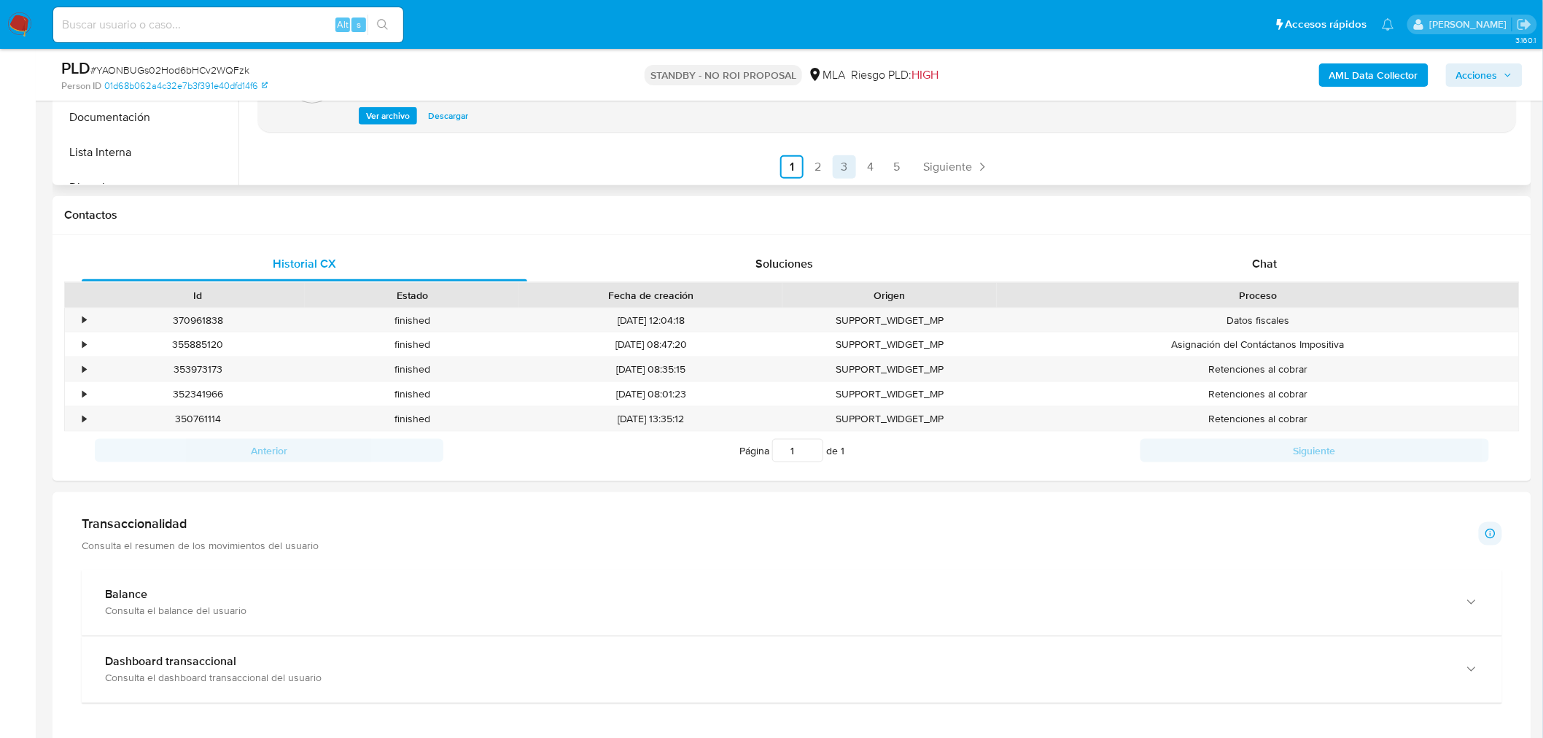
click at [848, 163] on link "3" at bounding box center [844, 166] width 23 height 23
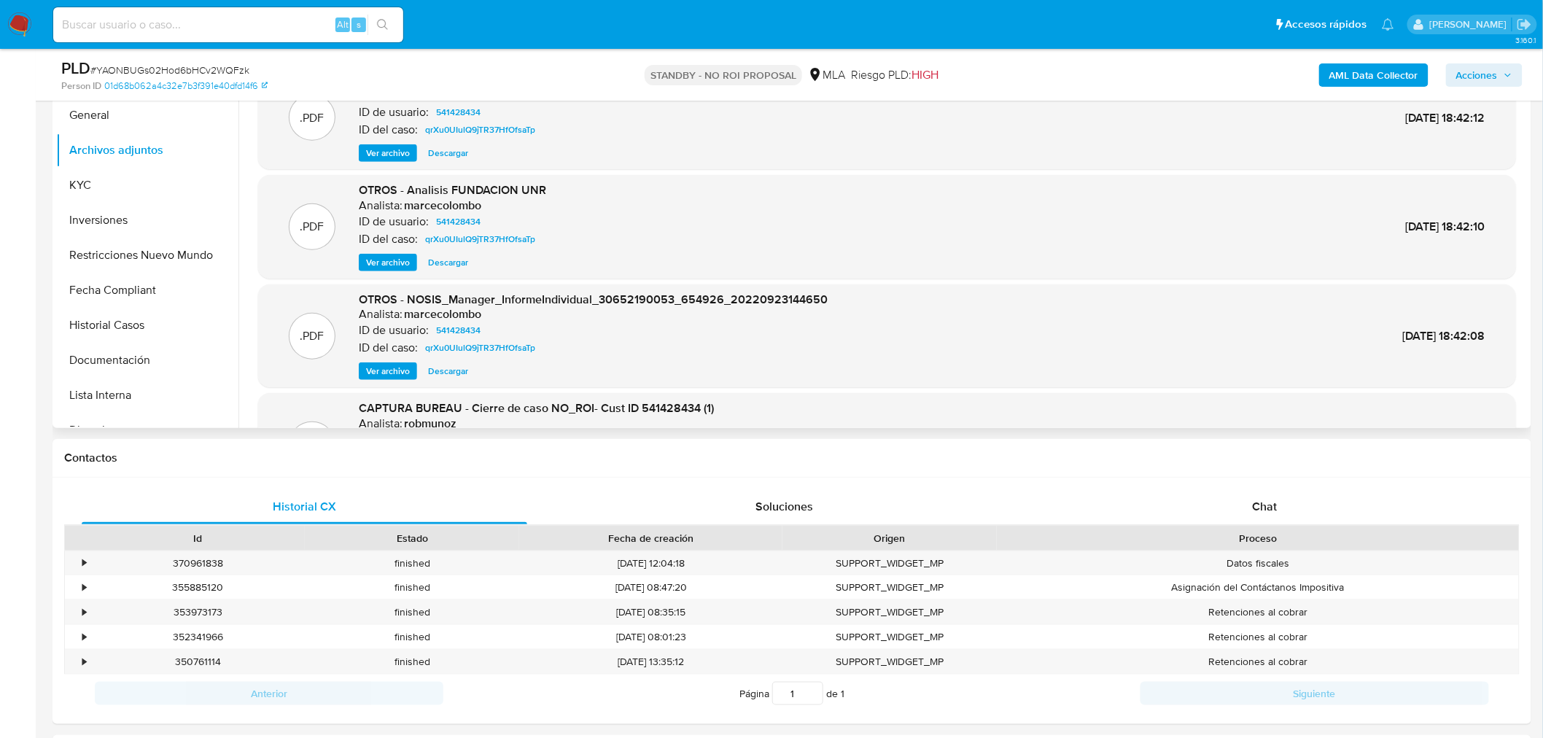
scroll to position [122, 0]
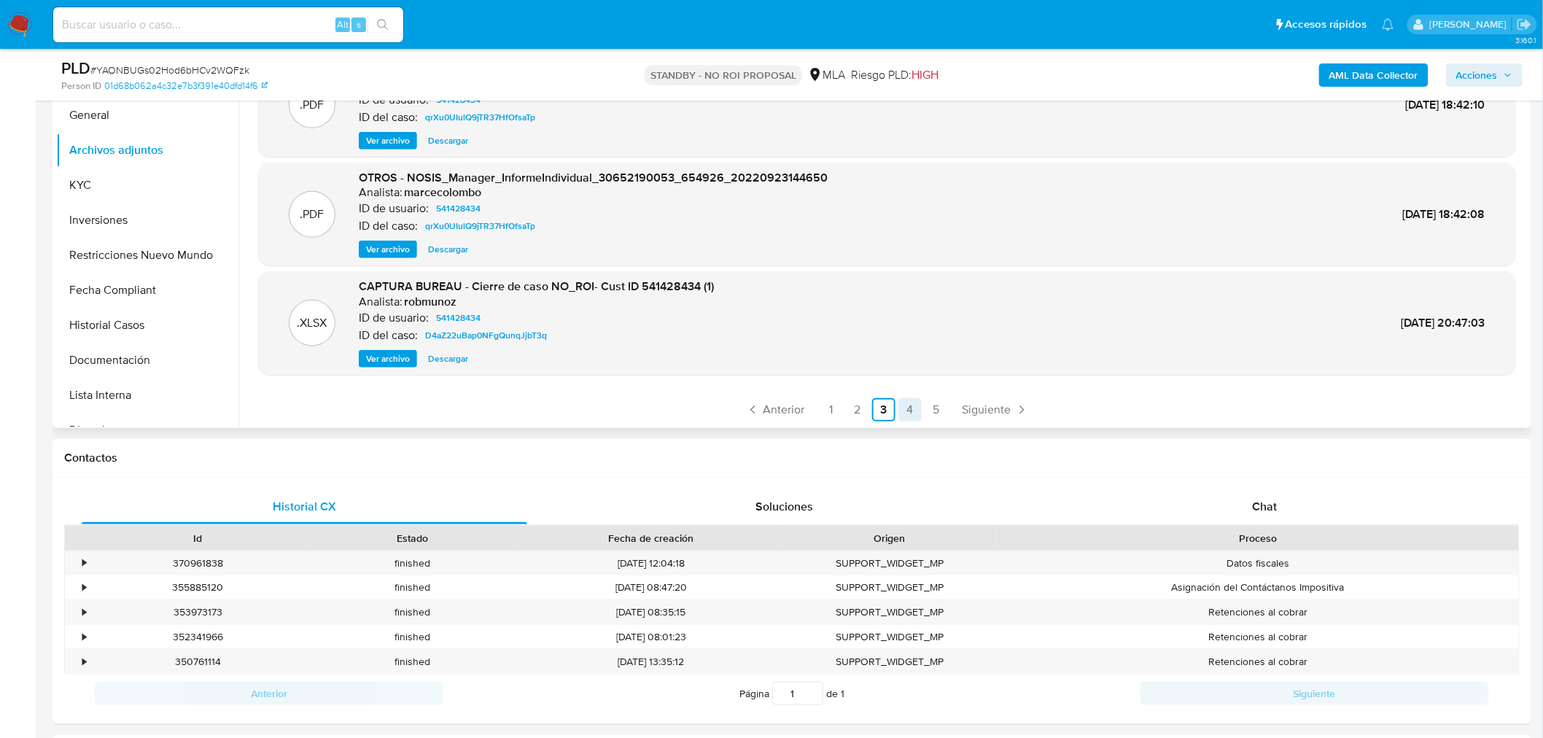
click at [907, 411] on link "4" at bounding box center [910, 409] width 23 height 23
click at [827, 406] on link "1" at bounding box center [831, 409] width 23 height 23
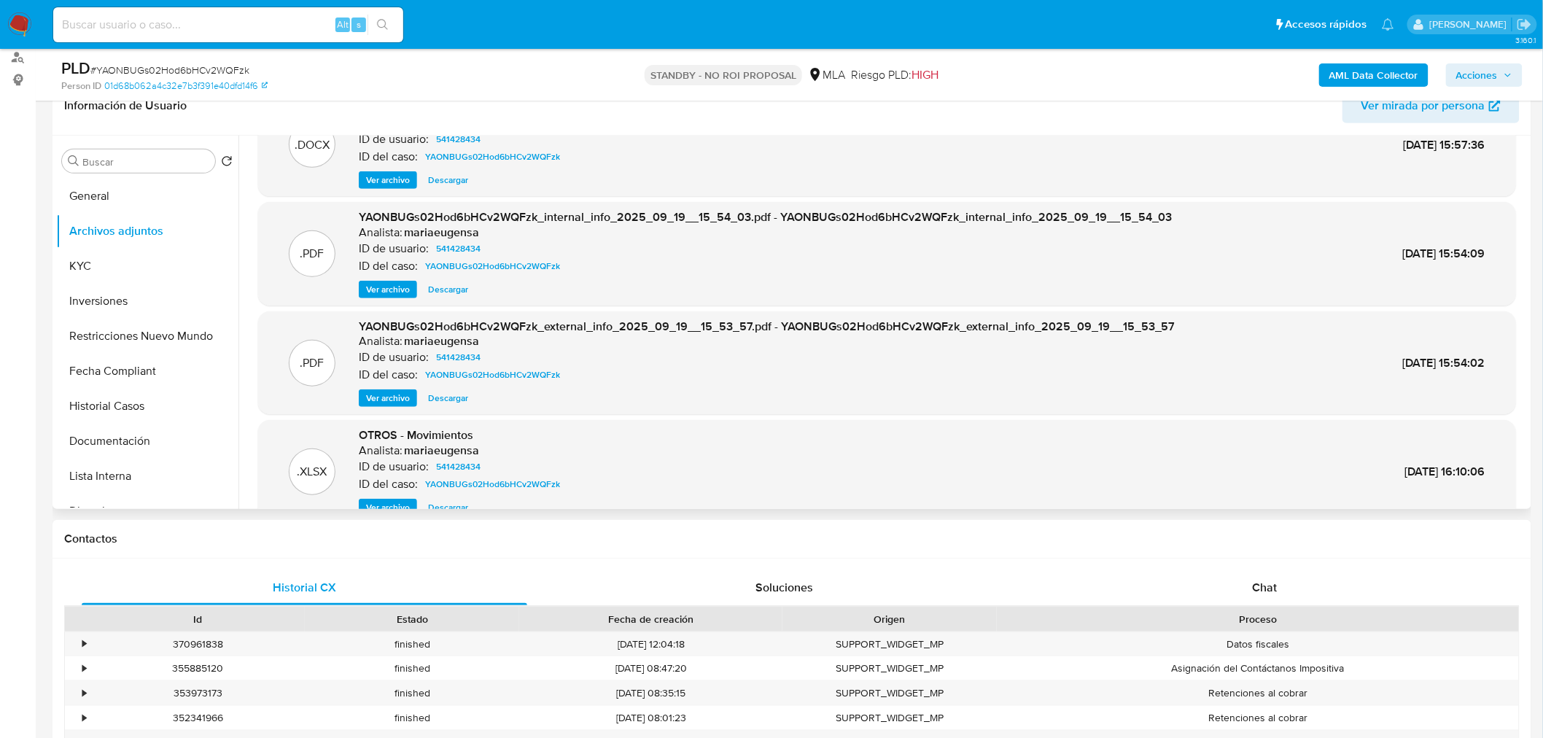
scroll to position [81, 0]
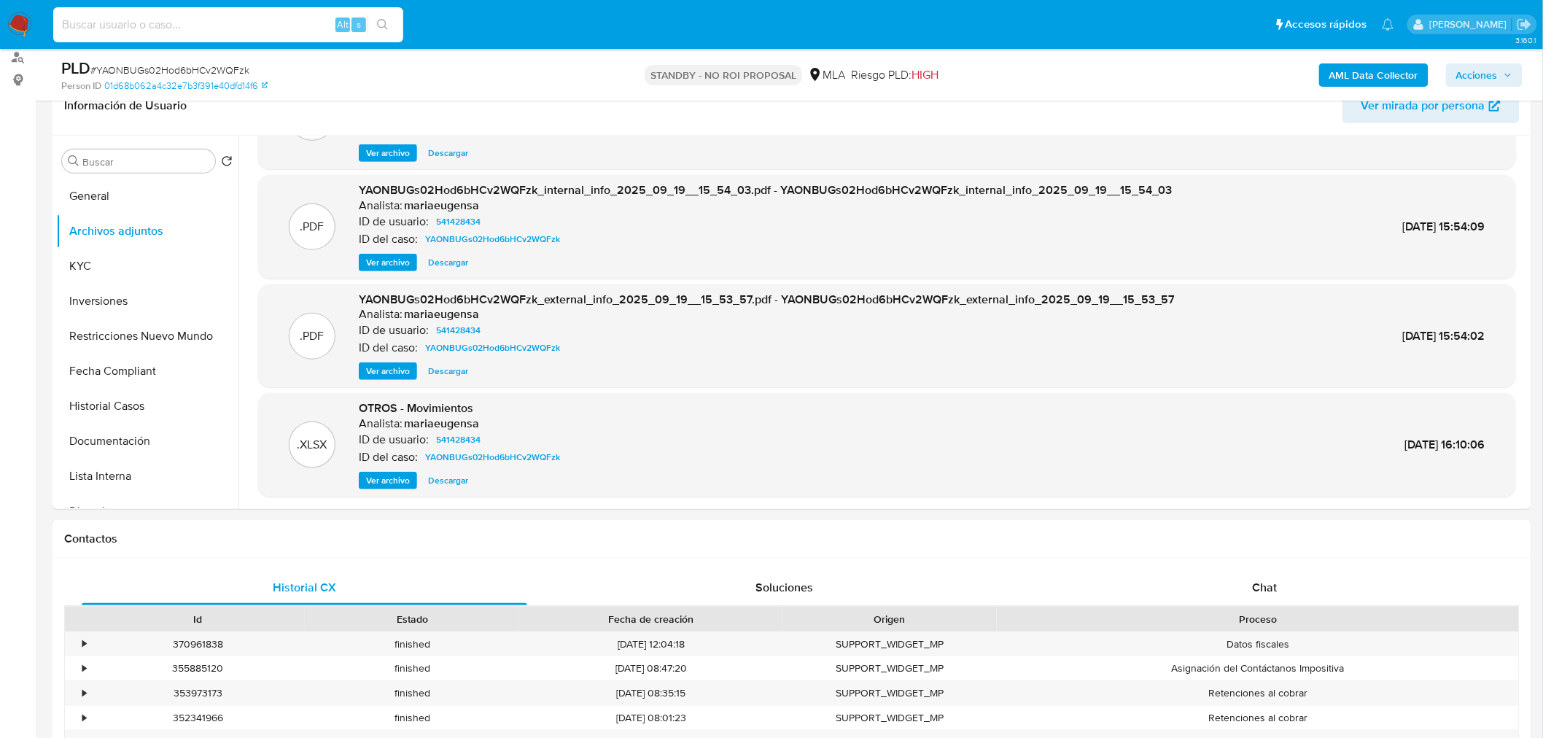
click at [123, 23] on input at bounding box center [228, 24] width 350 height 19
paste input "YAONBUGs02Hod6bHCv2WQFzk"
click at [382, 26] on icon "search-icon" at bounding box center [383, 25] width 12 height 12
drag, startPoint x: 260, startPoint y: 22, endPoint x: -291, endPoint y: 26, distance: 550.7
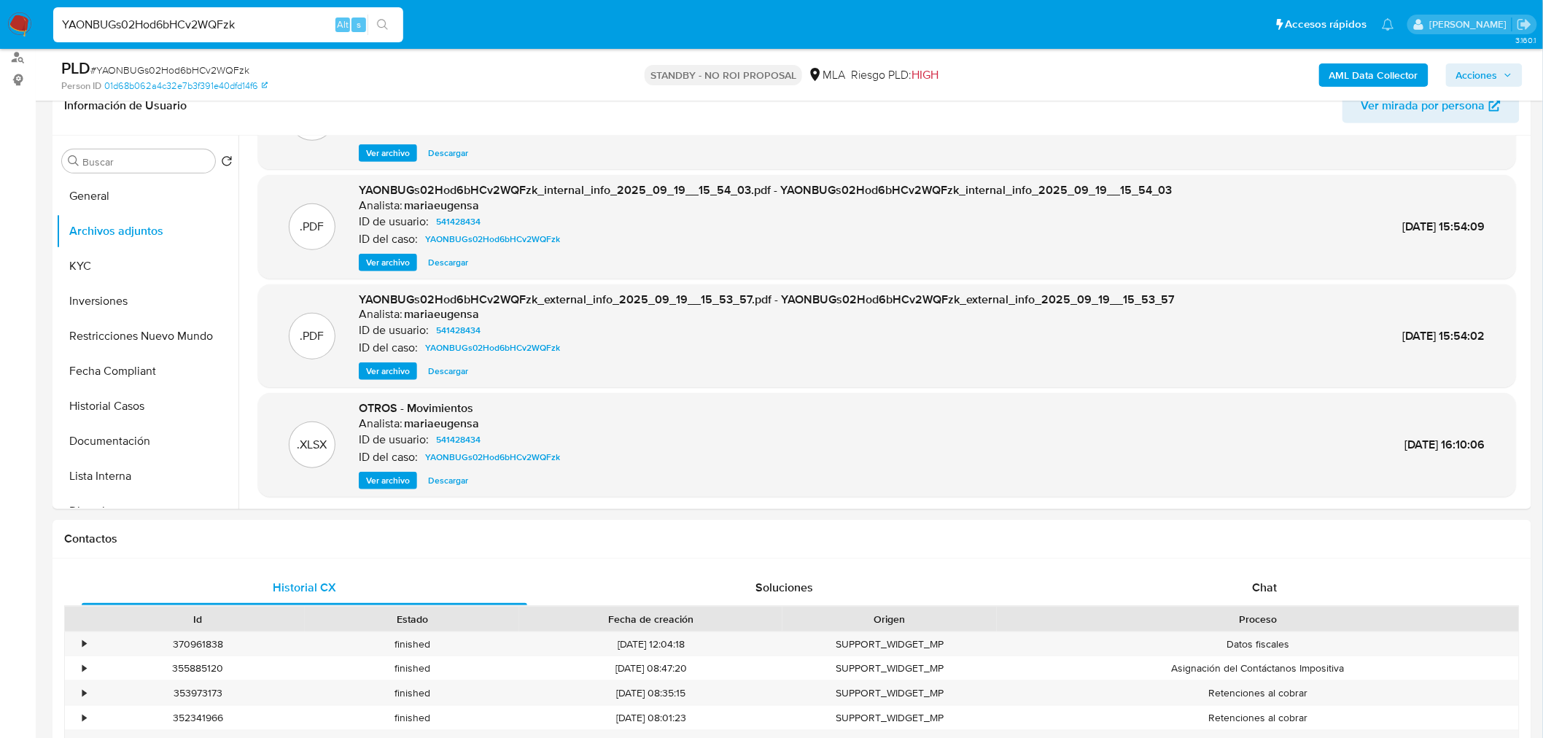
paste input "vsIZMYnFjl3J6CRXlAmF9JPj"
type input "vsIZMYnFjl3J6CRXlAmF9JPj"
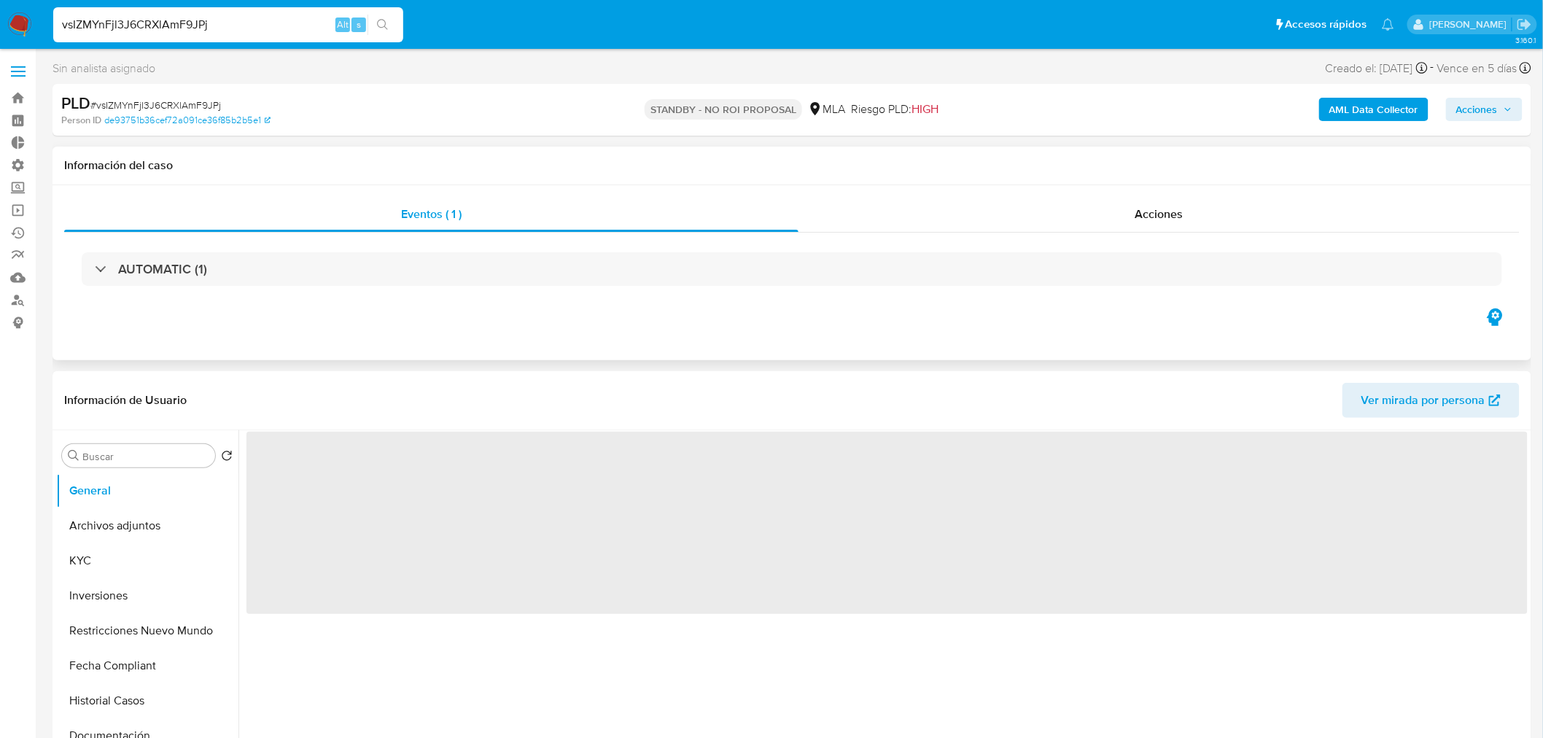
select select "10"
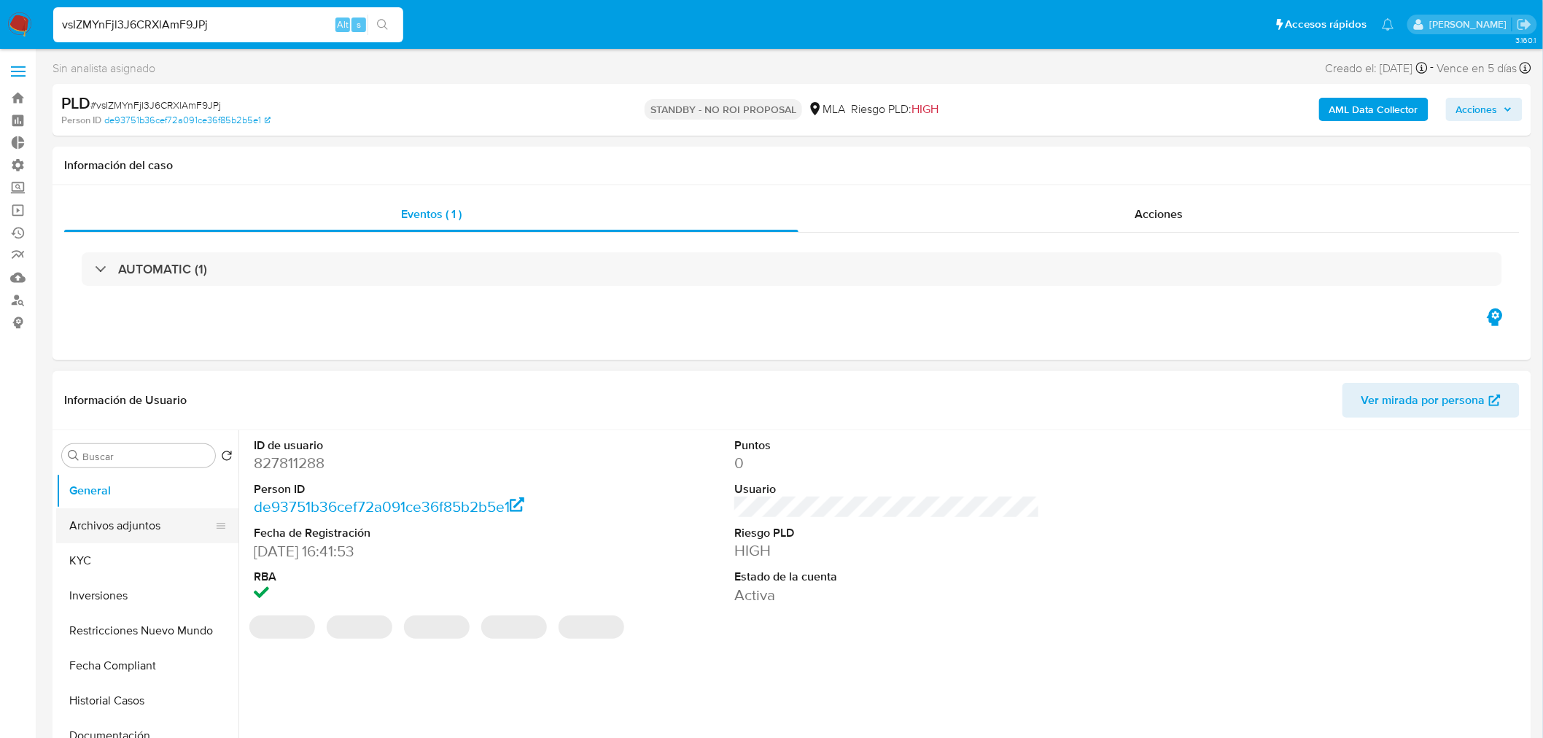
click at [125, 529] on button "Archivos adjuntos" at bounding box center [141, 525] width 171 height 35
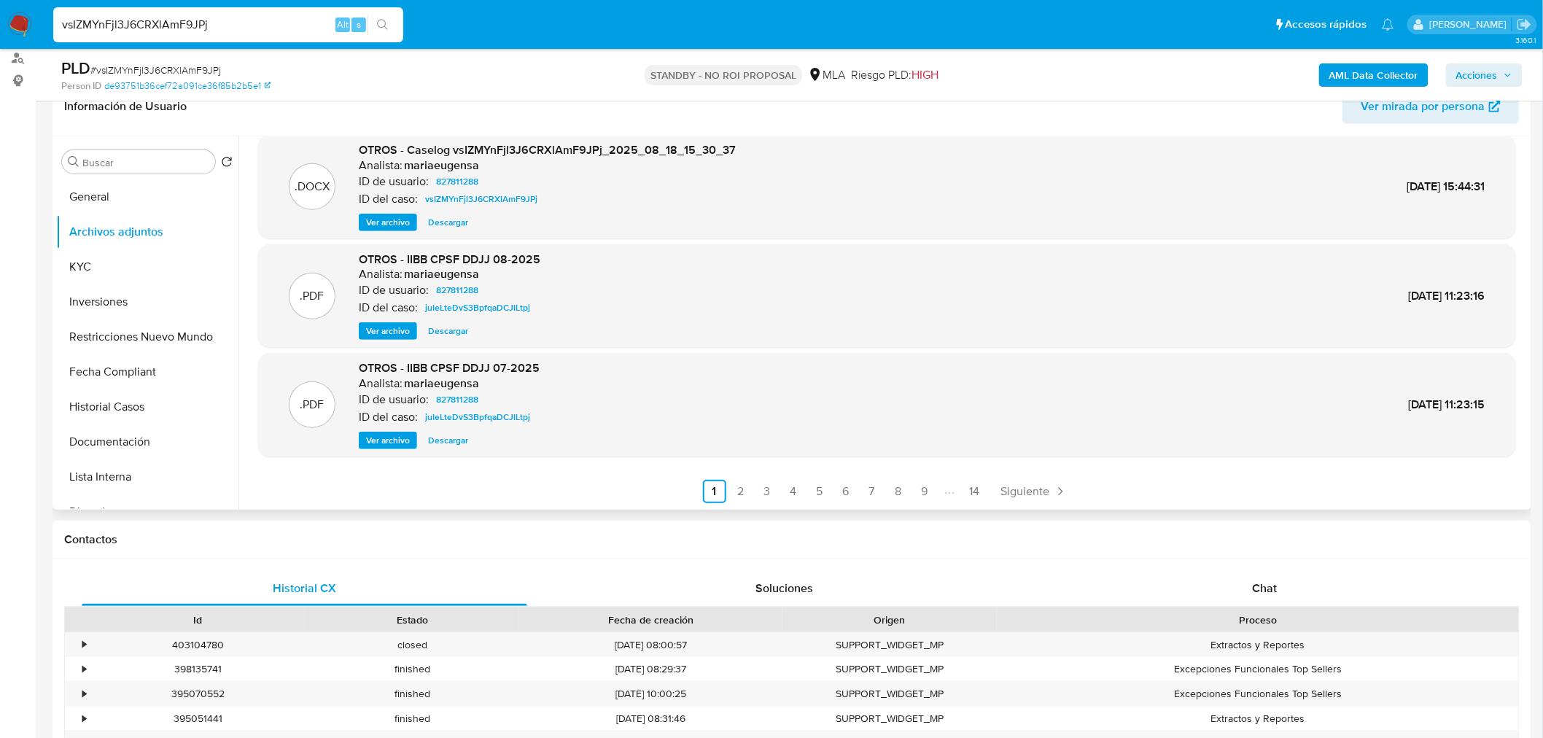
scroll to position [243, 0]
click at [741, 487] on link "2" at bounding box center [740, 490] width 23 height 23
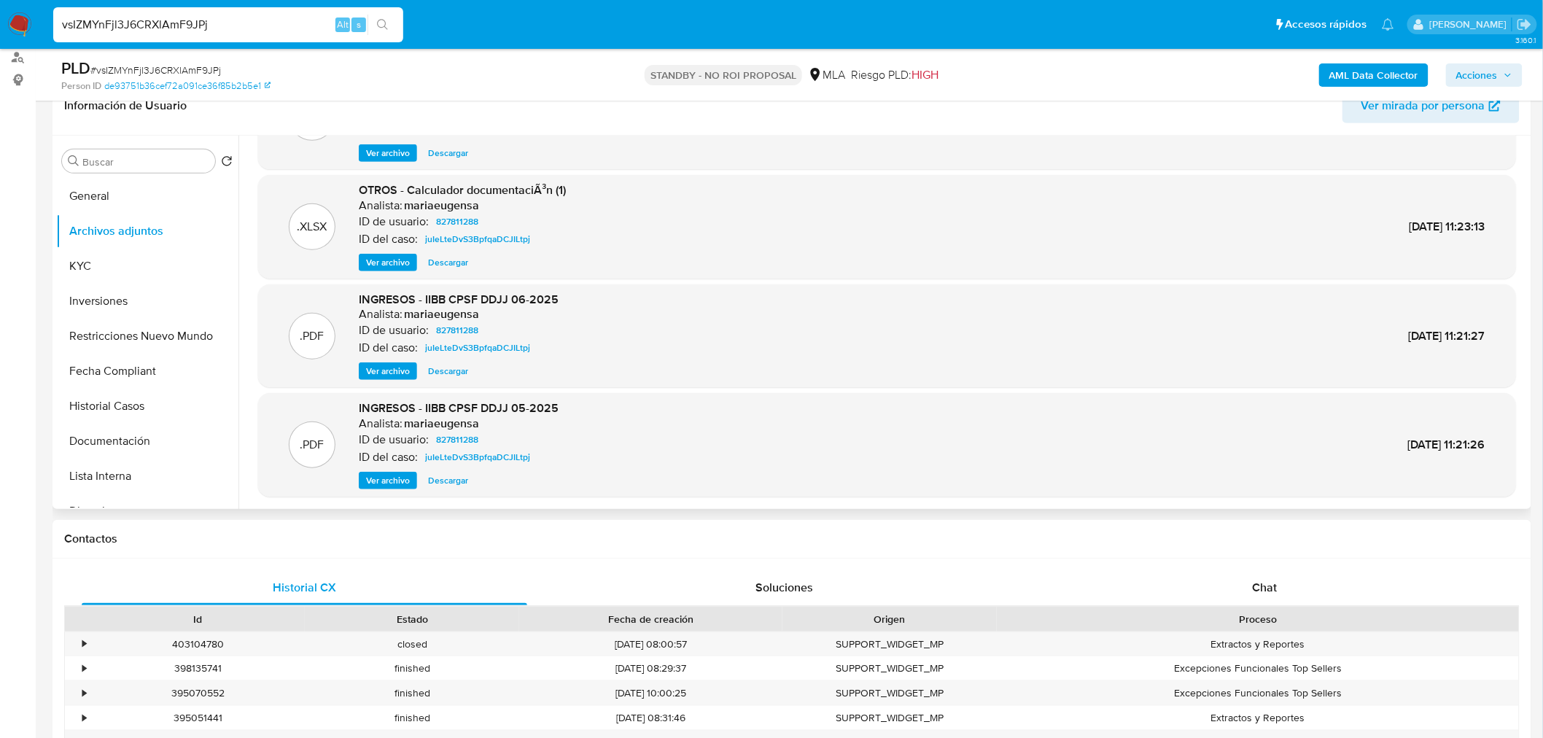
scroll to position [122, 0]
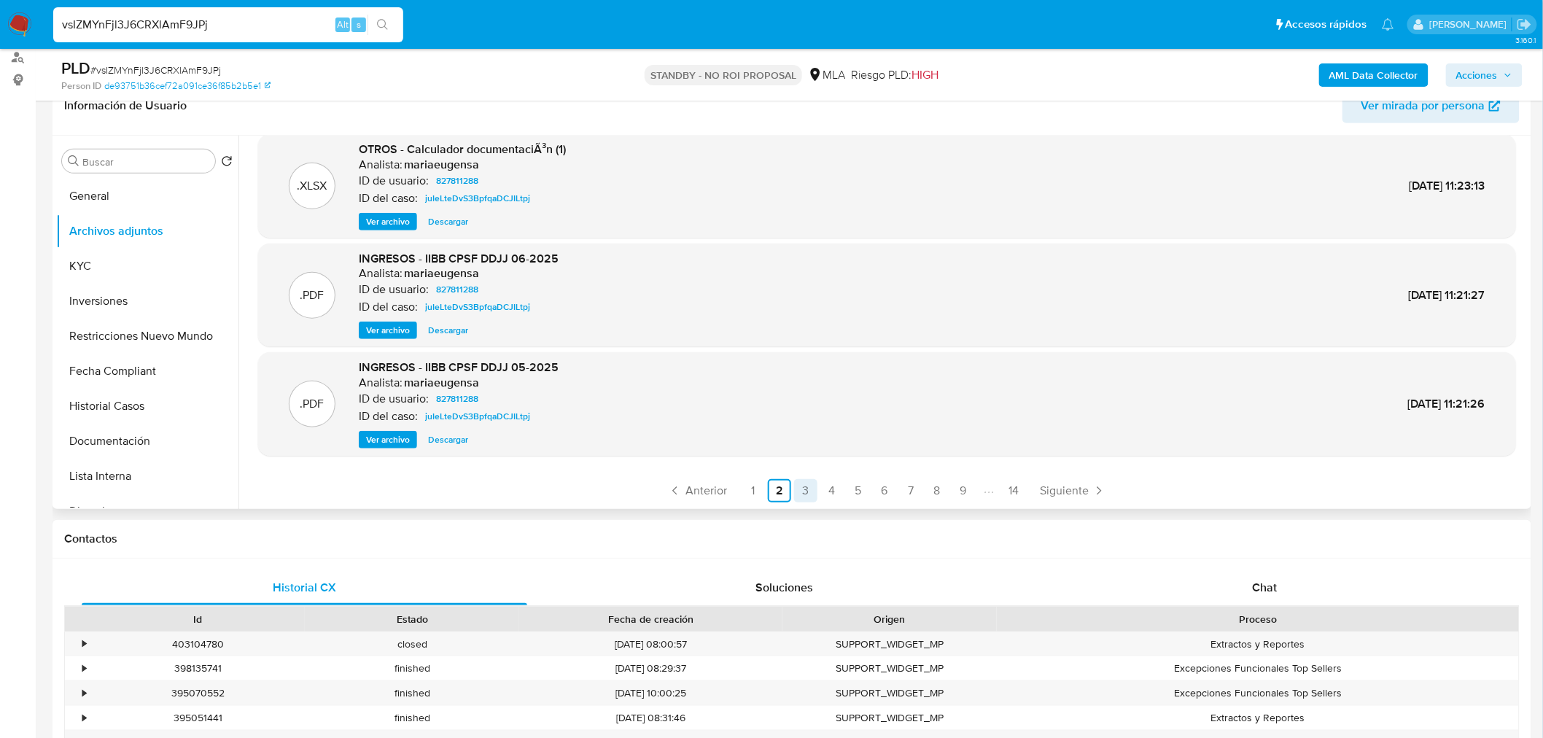
click at [810, 486] on link "3" at bounding box center [805, 490] width 23 height 23
click at [832, 487] on link "4" at bounding box center [832, 490] width 23 height 23
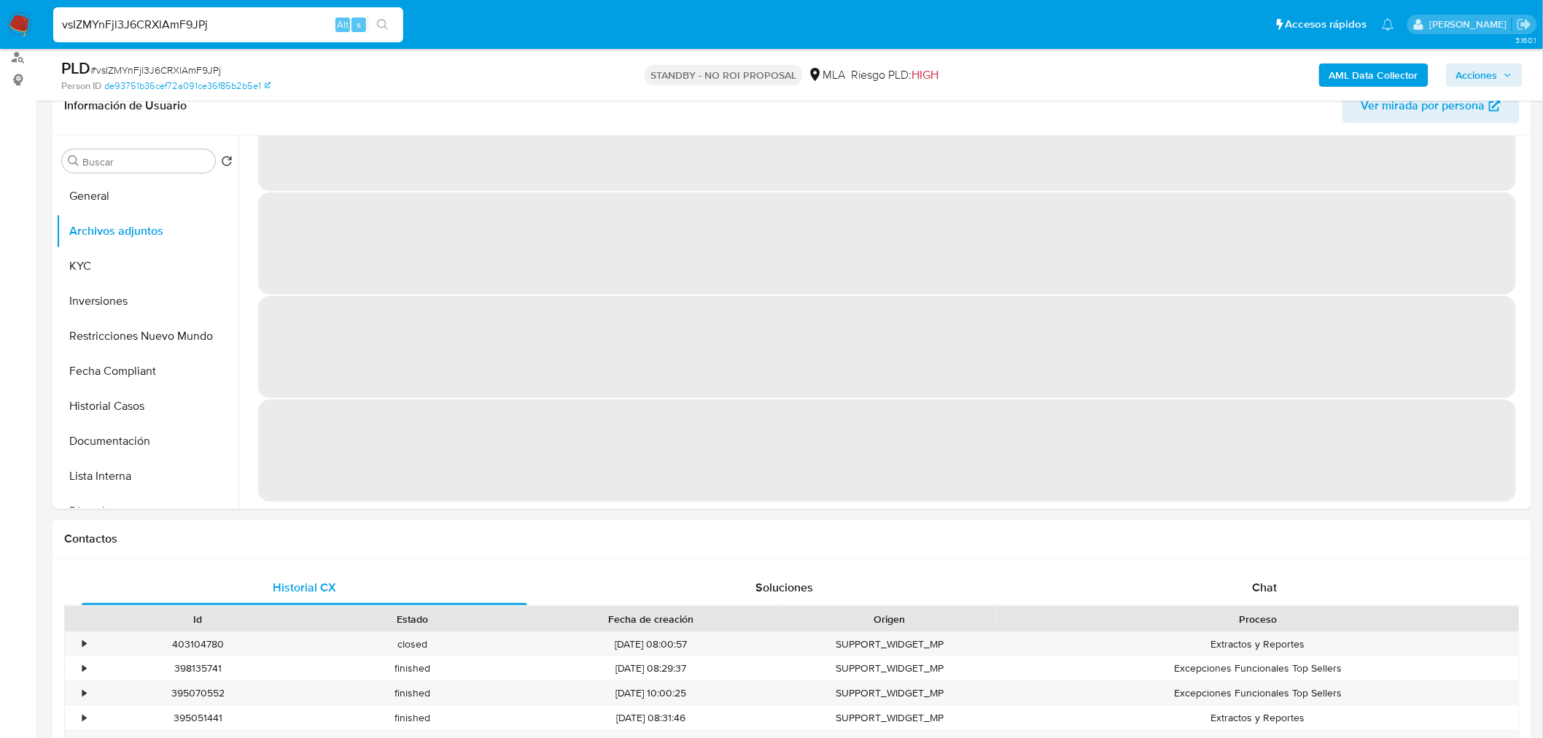
scroll to position [0, 0]
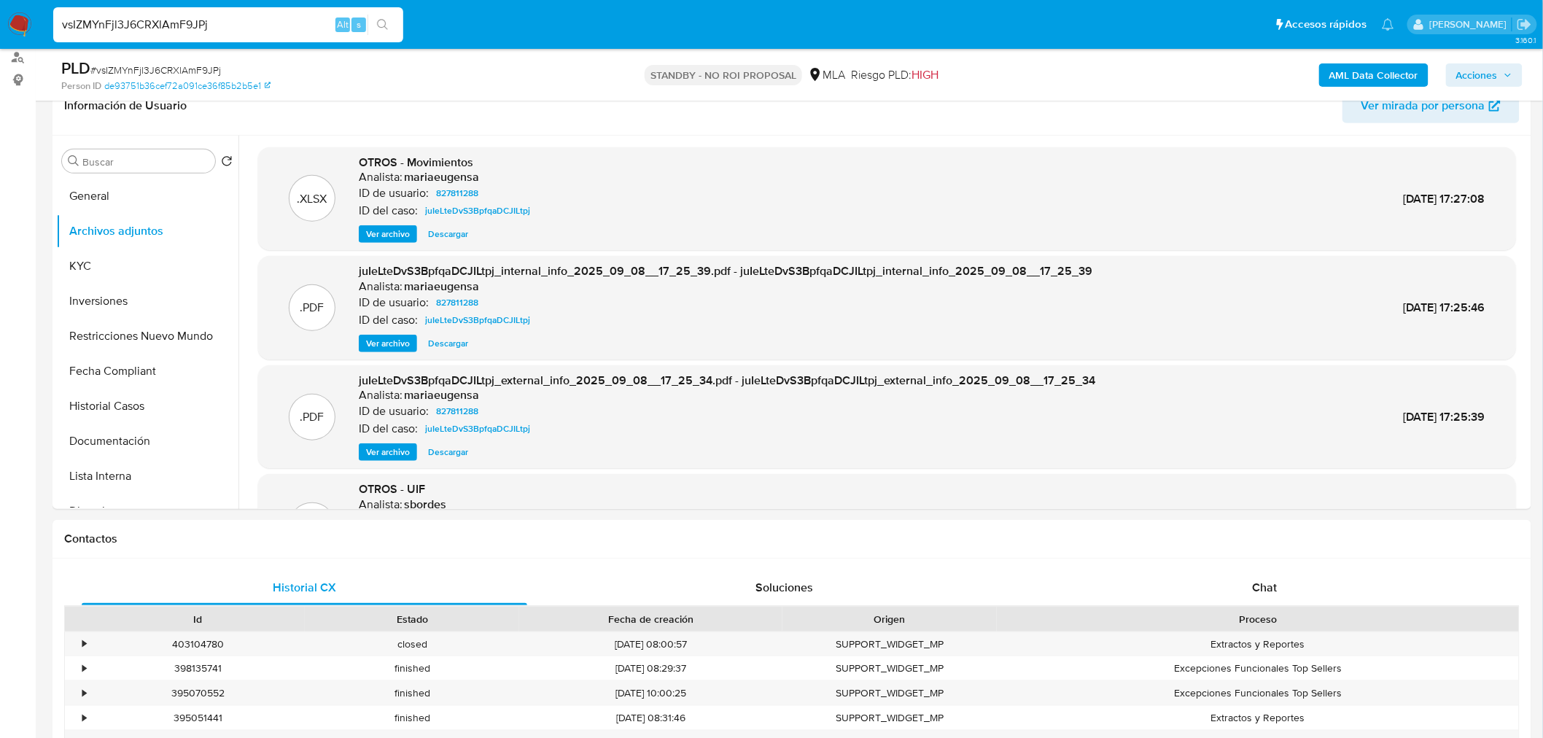
click at [469, 238] on button "Descargar" at bounding box center [448, 234] width 55 height 18
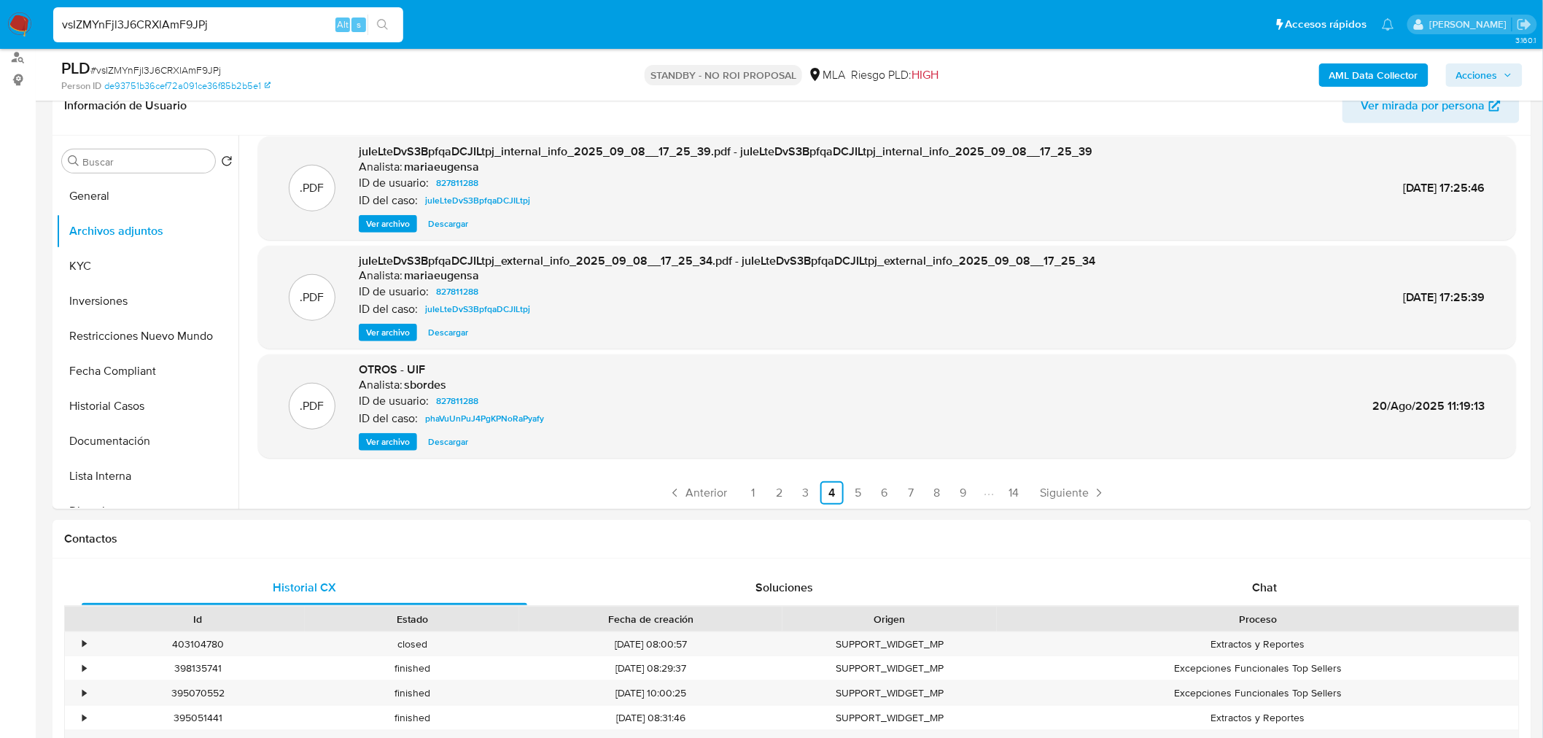
scroll to position [122, 0]
click at [854, 490] on link "5" at bounding box center [858, 490] width 23 height 23
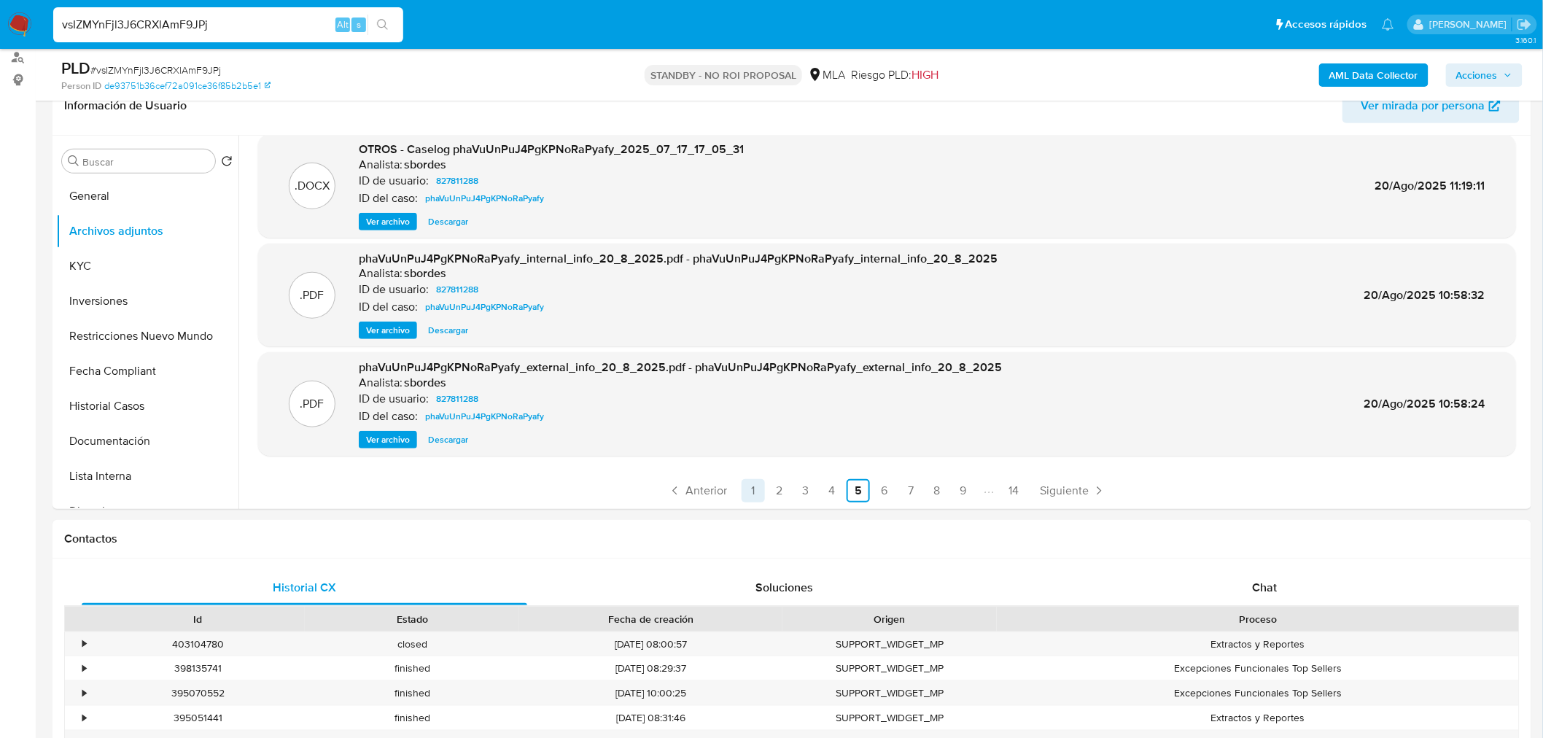
click at [745, 495] on link "1" at bounding box center [753, 490] width 23 height 23
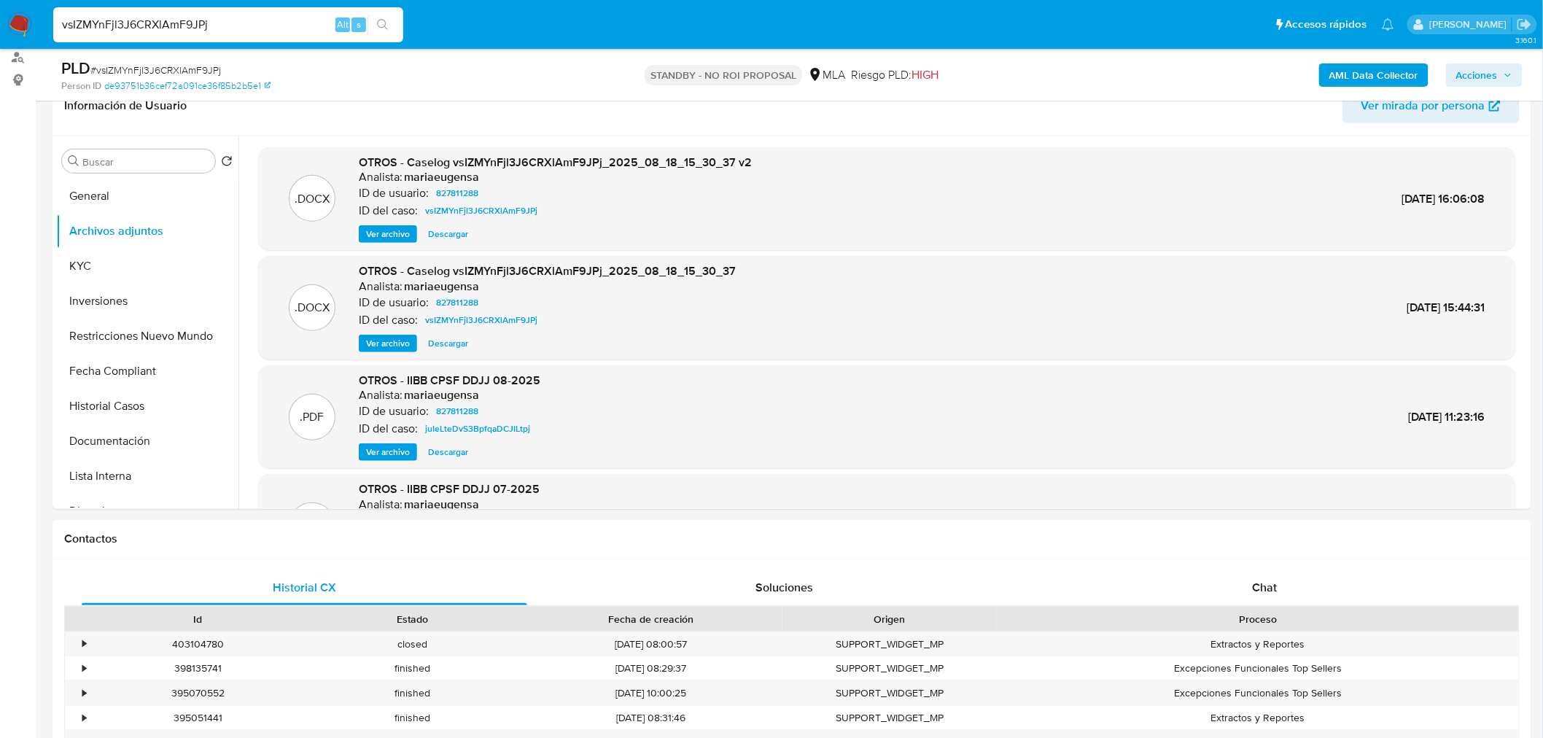
click at [453, 239] on span "Descargar" at bounding box center [448, 234] width 40 height 15
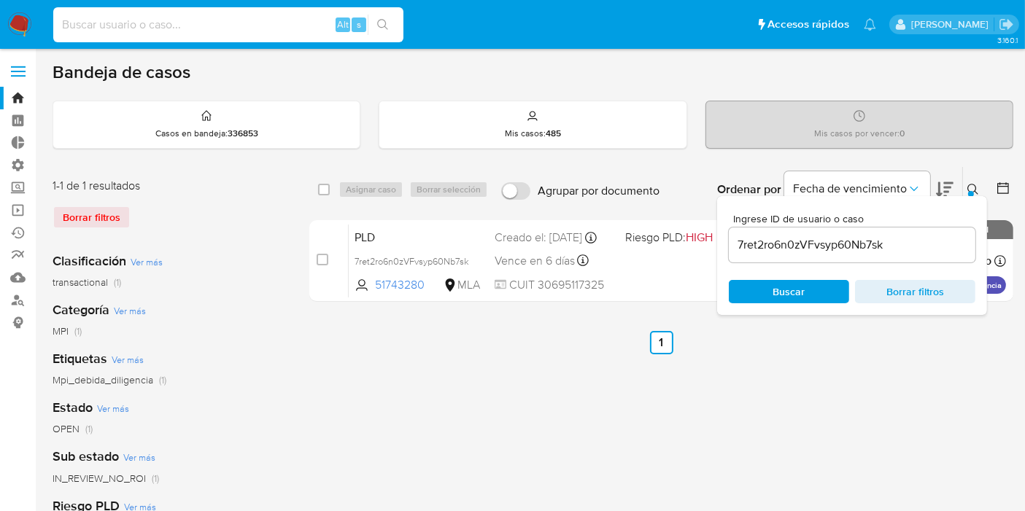
click at [210, 30] on input at bounding box center [228, 24] width 350 height 19
type input "NdpZTNT4F5eWpd1lLf93OaI9"
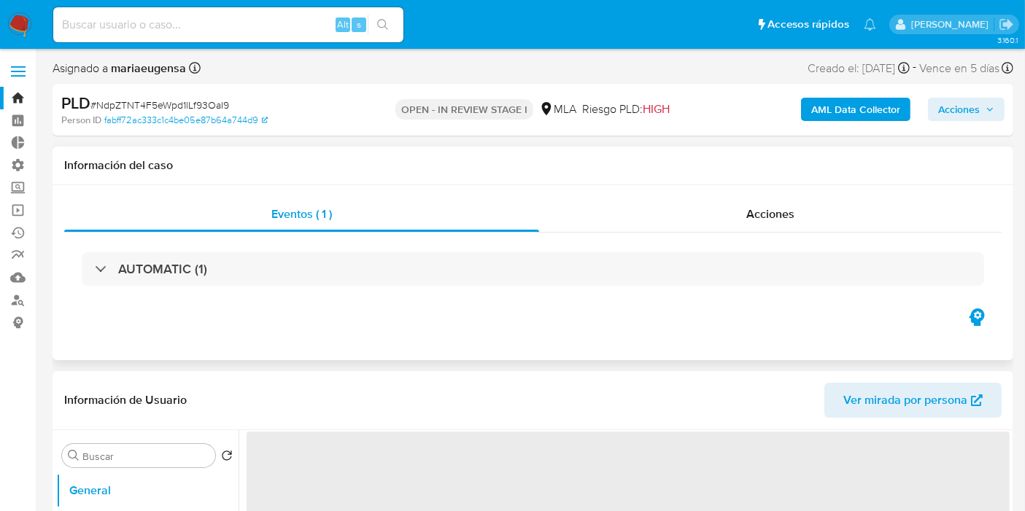
select select "10"
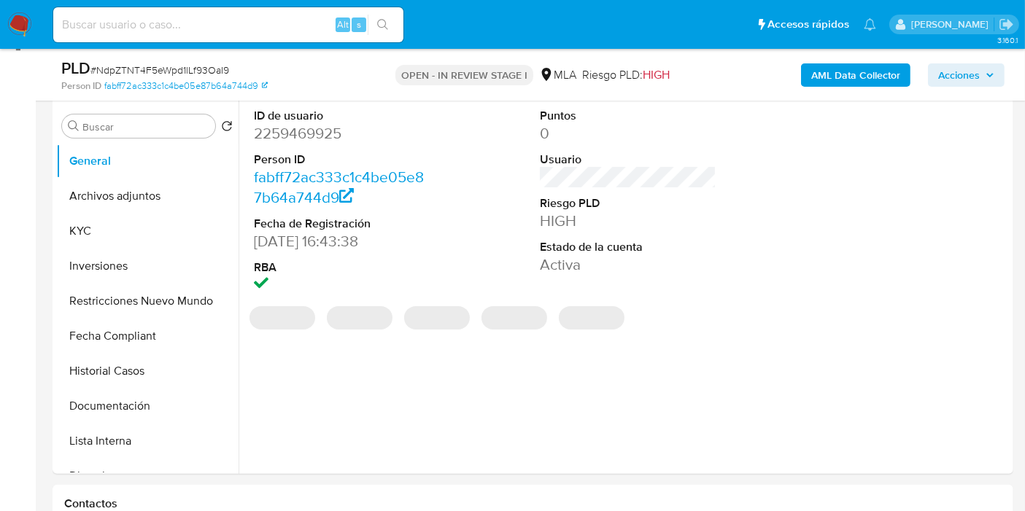
scroll to position [324, 0]
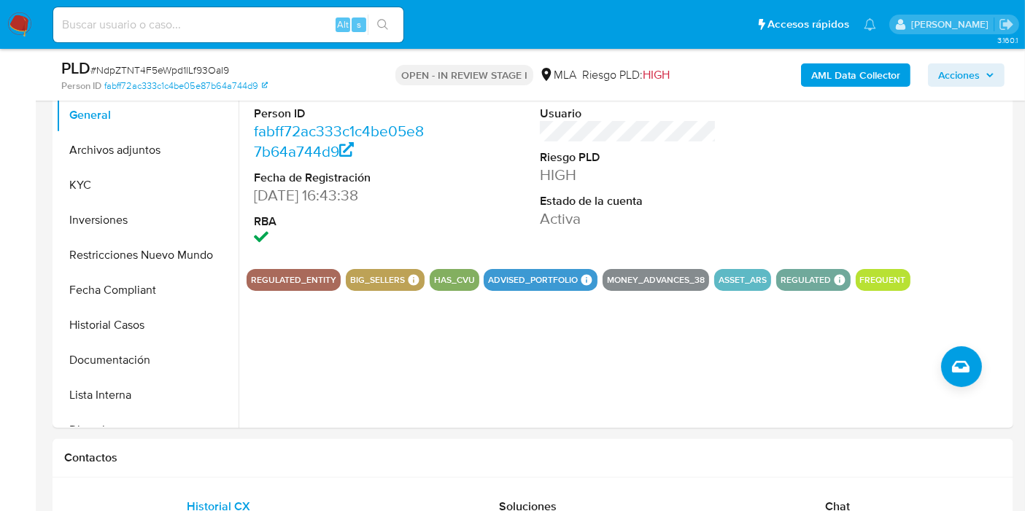
click at [206, 30] on input at bounding box center [228, 24] width 350 height 19
paste input "Pp7qlxFJEsCsCnAiXcZTgZKf"
type input "Pp7qlxFJEsCsCnAiXcZTgZKf"
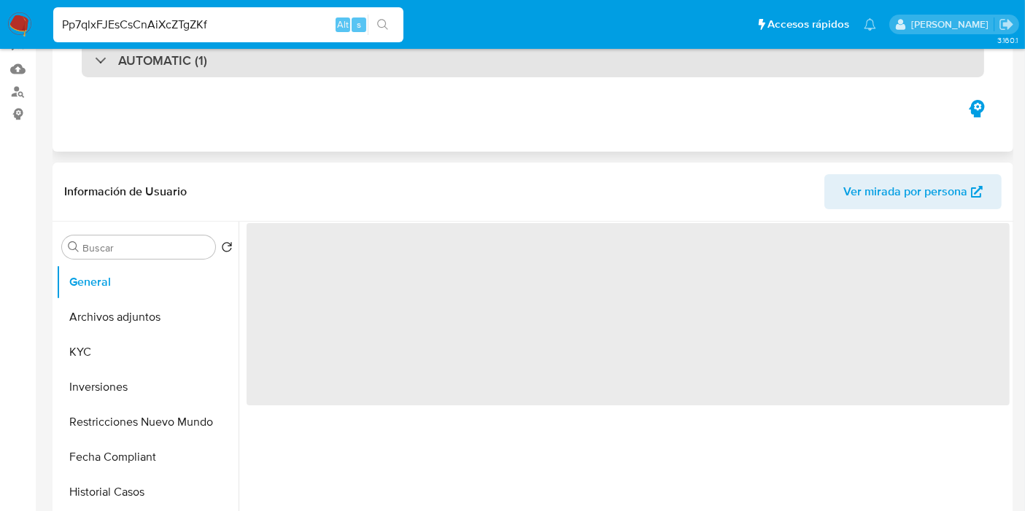
select select "10"
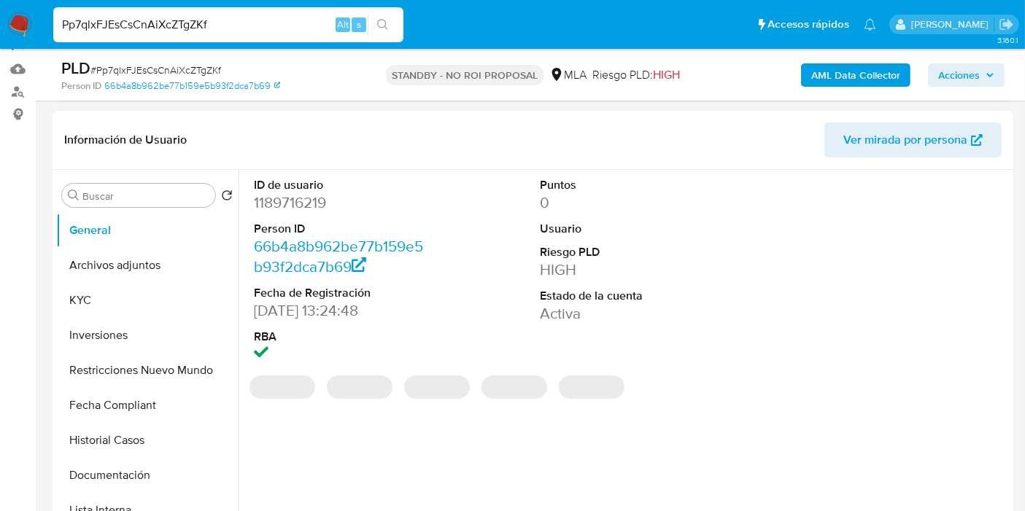
scroll to position [243, 0]
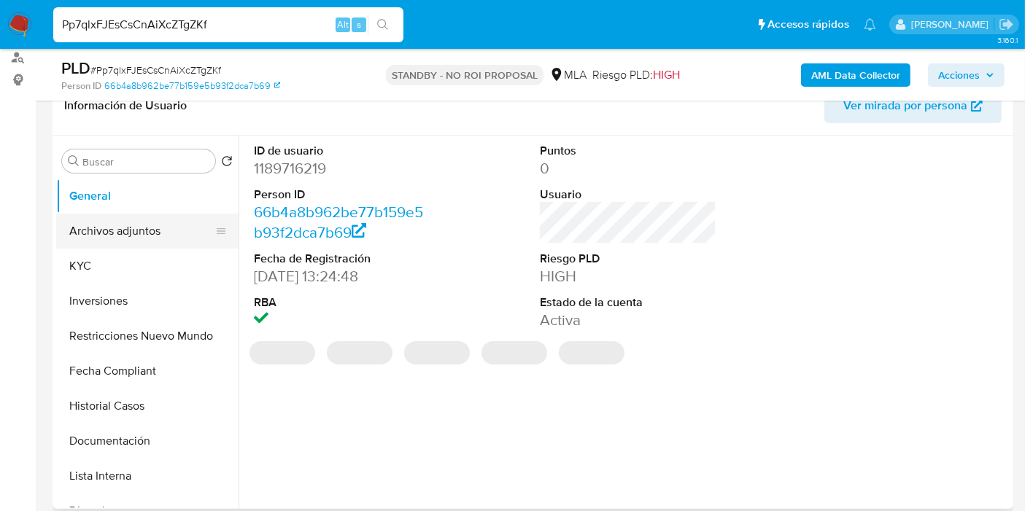
click at [162, 233] on button "Archivos adjuntos" at bounding box center [141, 231] width 171 height 35
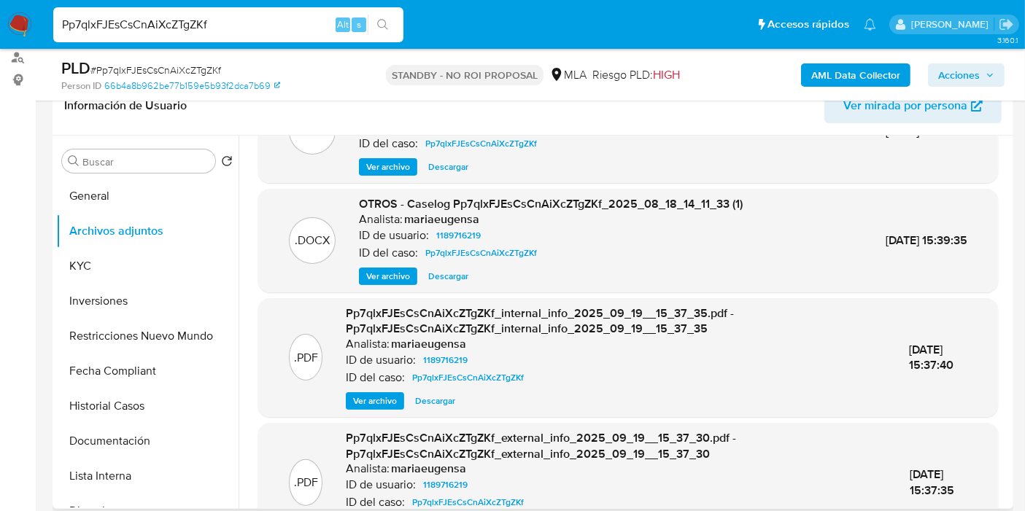
scroll to position [154, 0]
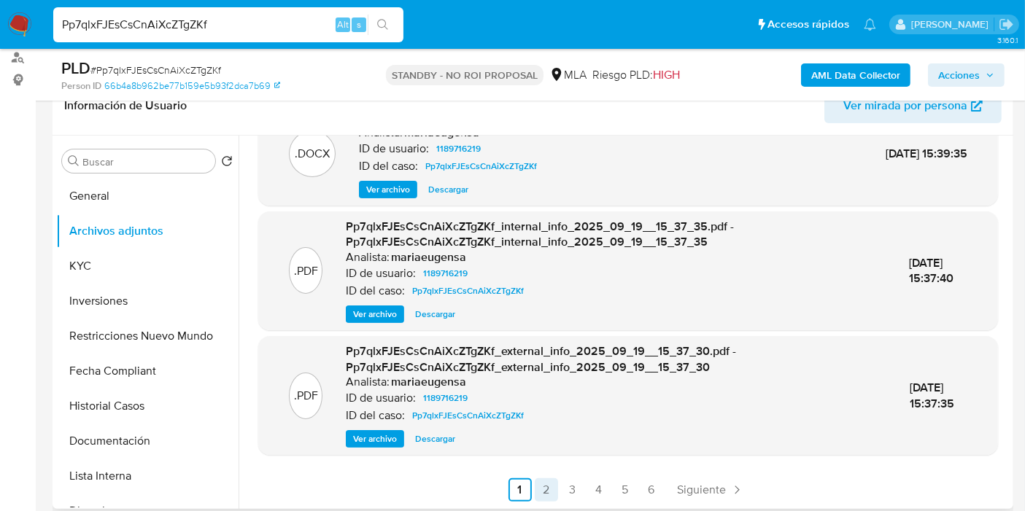
click at [540, 485] on link "2" at bounding box center [546, 489] width 23 height 23
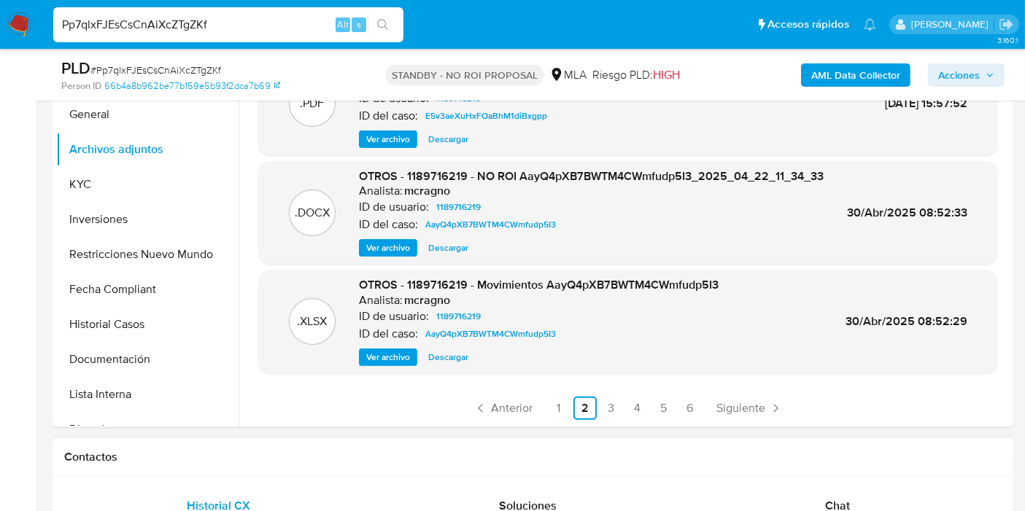
scroll to position [405, 0]
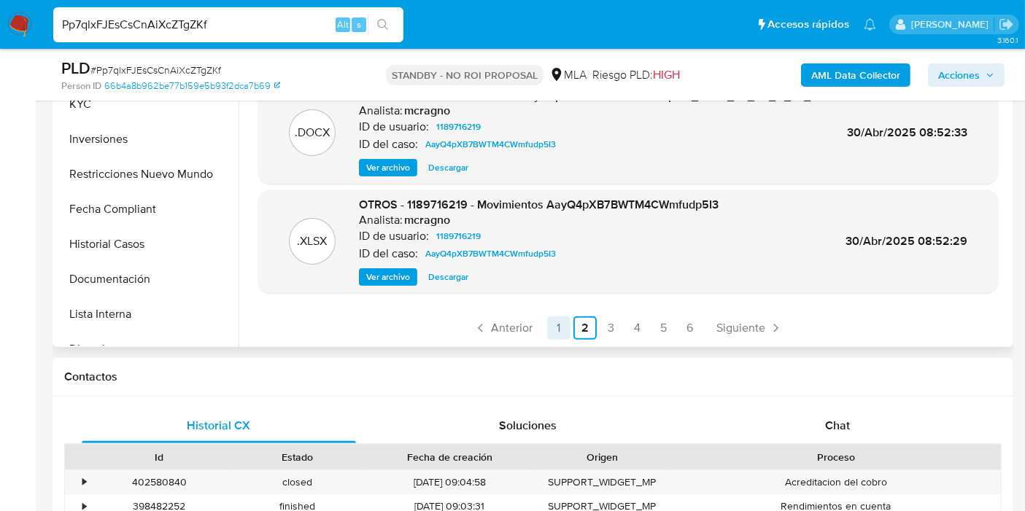
click at [557, 330] on link "1" at bounding box center [558, 328] width 23 height 23
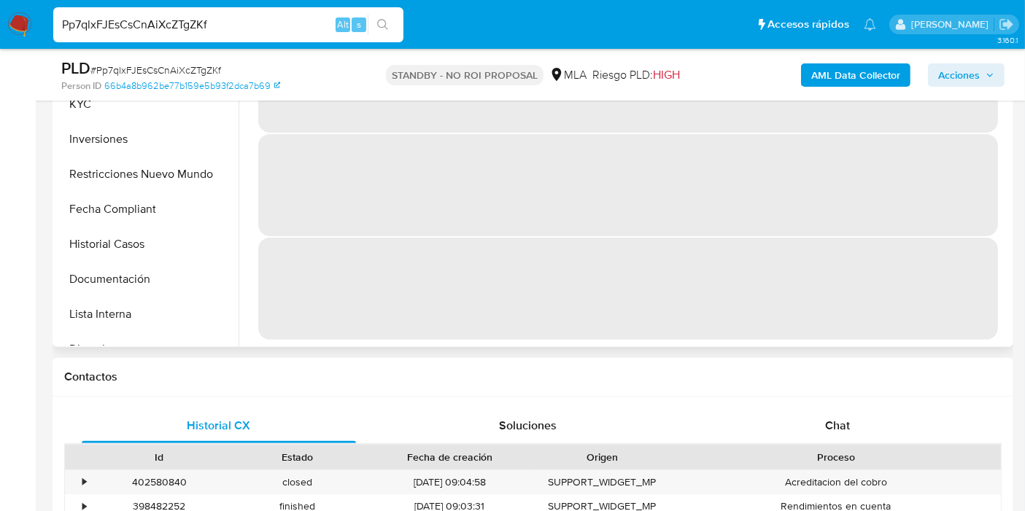
scroll to position [0, 0]
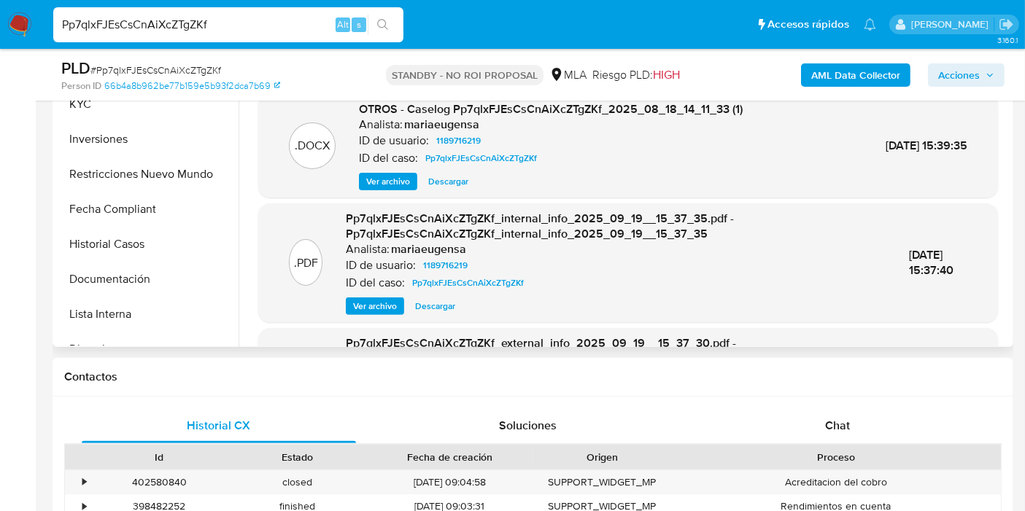
drag, startPoint x: 215, startPoint y: 32, endPoint x: 0, endPoint y: 42, distance: 215.4
click at [0, 42] on nav "Pausado Ver notificaciones Pp7qlxFJEsCsCnAiXcZTgZKf Alt s Accesos rápidos Presi…" at bounding box center [512, 24] width 1025 height 49
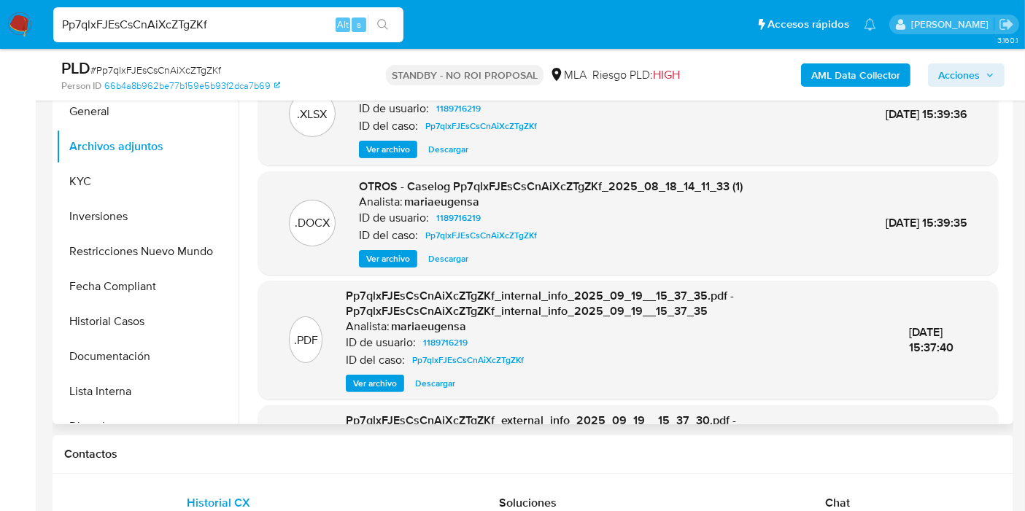
scroll to position [243, 0]
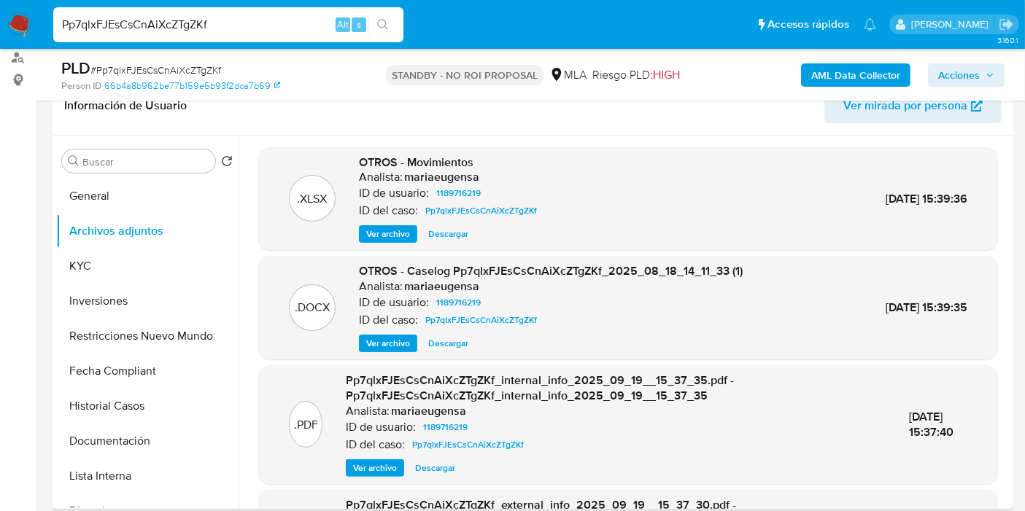
click at [451, 231] on span "Descargar" at bounding box center [448, 234] width 40 height 15
click at [16, 23] on img at bounding box center [19, 24] width 25 height 25
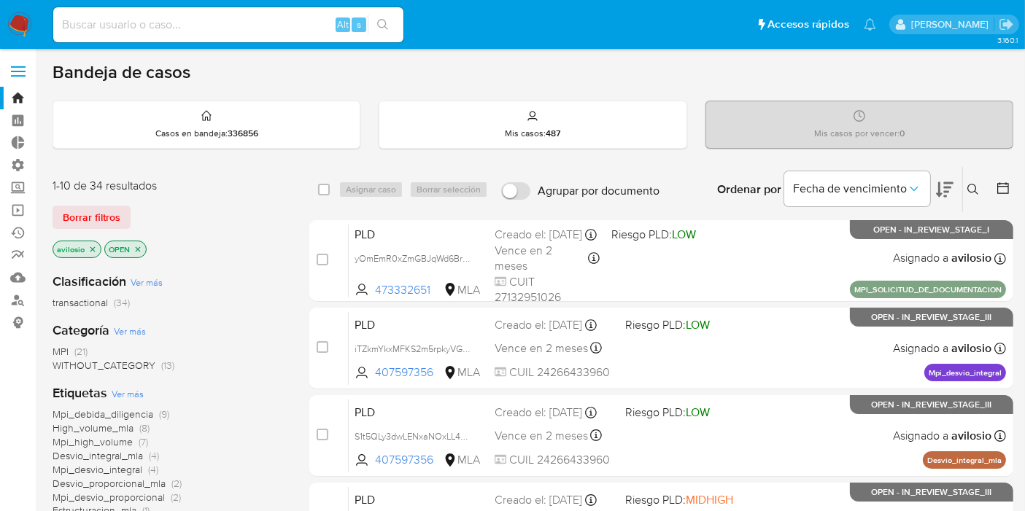
click at [248, 26] on input at bounding box center [228, 24] width 350 height 19
paste input "814NrhgyPBla45wpg5ddaIo5"
type input "814NrhgyPBla45wpg5ddaIo5"
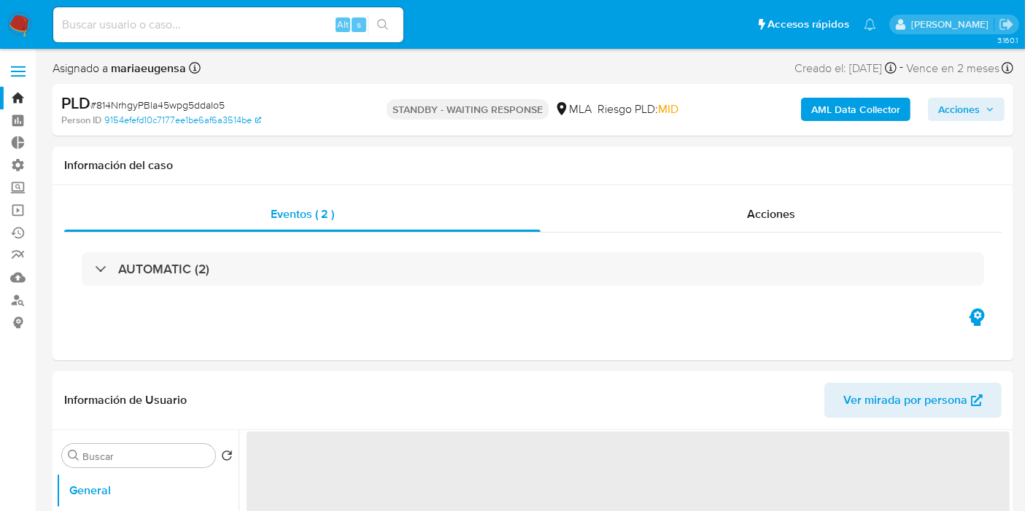
select select "10"
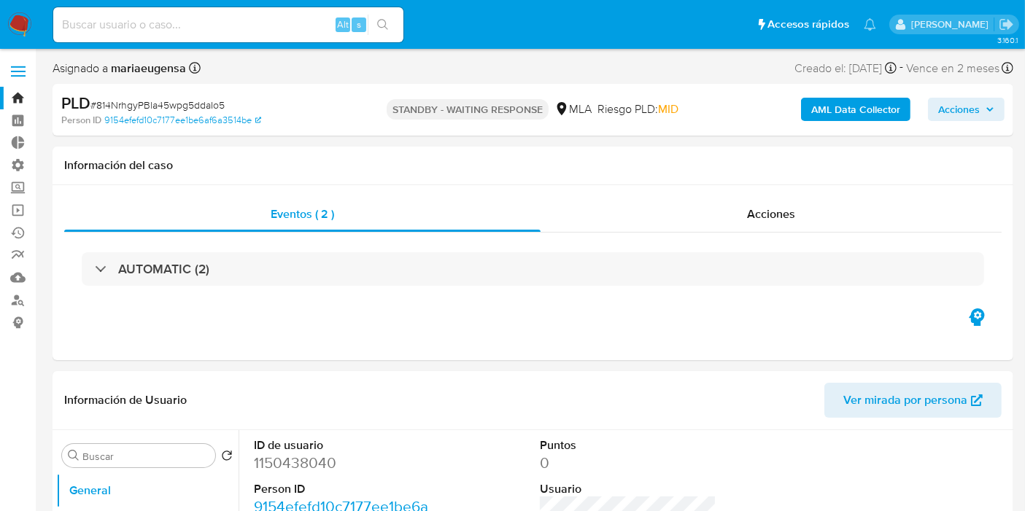
click at [25, 26] on img at bounding box center [19, 24] width 25 height 25
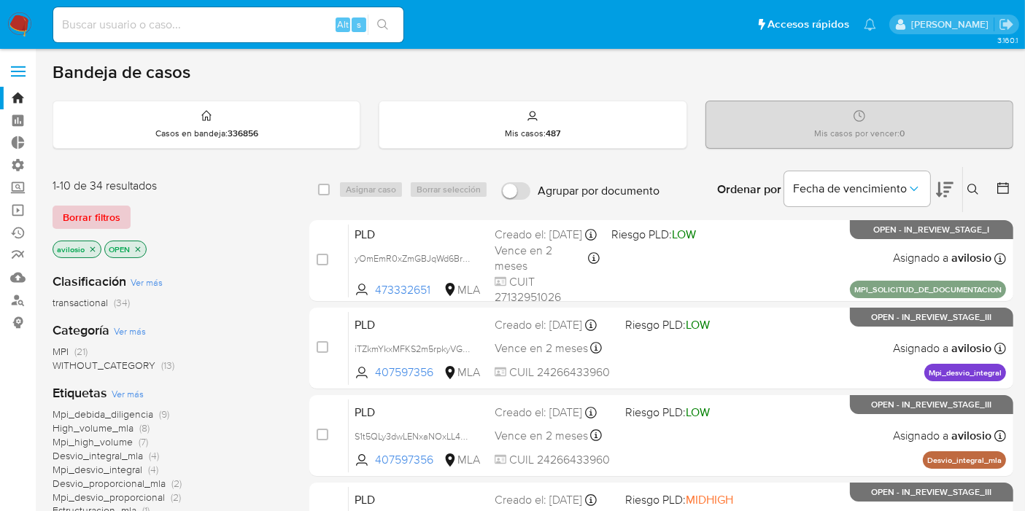
click at [88, 211] on span "Borrar filtros" at bounding box center [92, 217] width 58 height 20
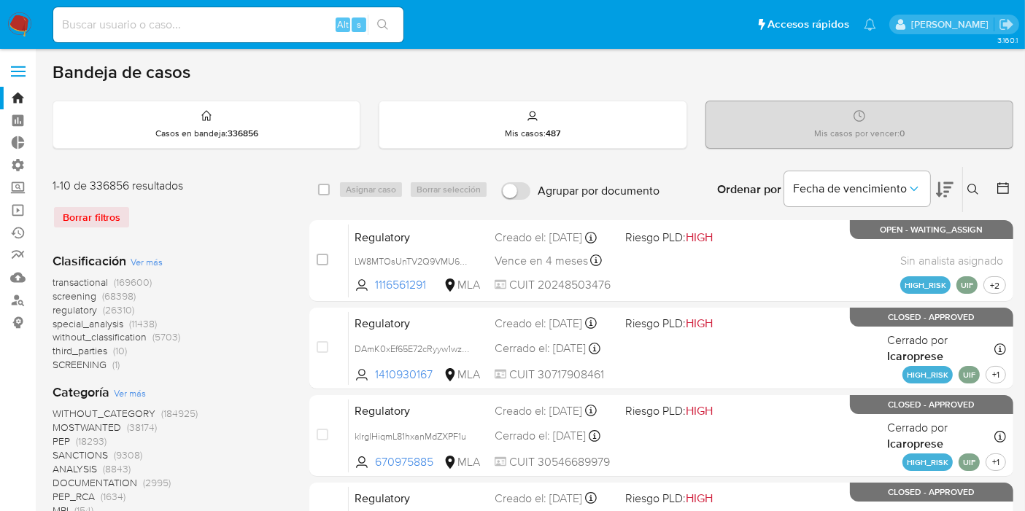
click at [978, 194] on icon at bounding box center [973, 190] width 12 height 12
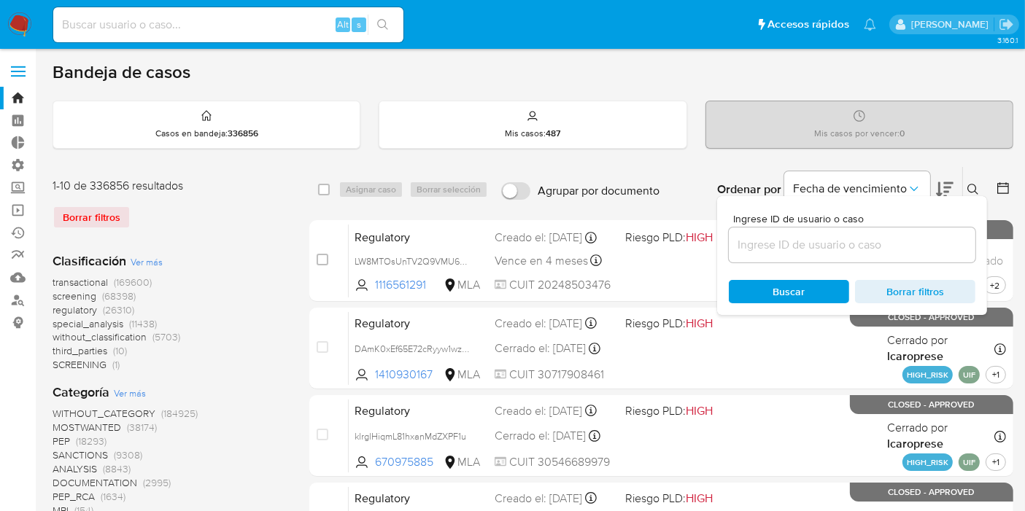
click at [848, 251] on input at bounding box center [852, 245] width 247 height 19
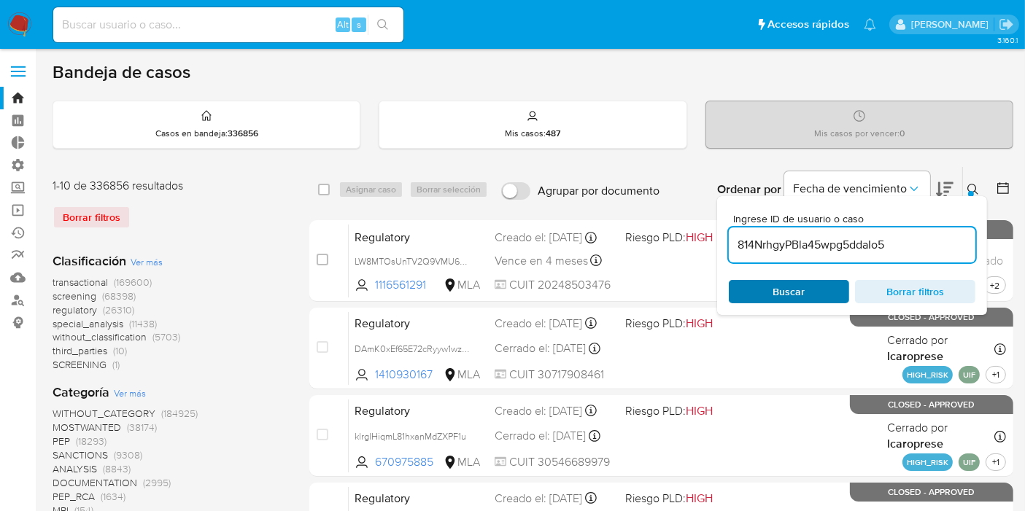
type input "814NrhgyPBla45wpg5ddaIo5"
click at [772, 296] on div "Buscar Borrar filtros" at bounding box center [852, 291] width 247 height 23
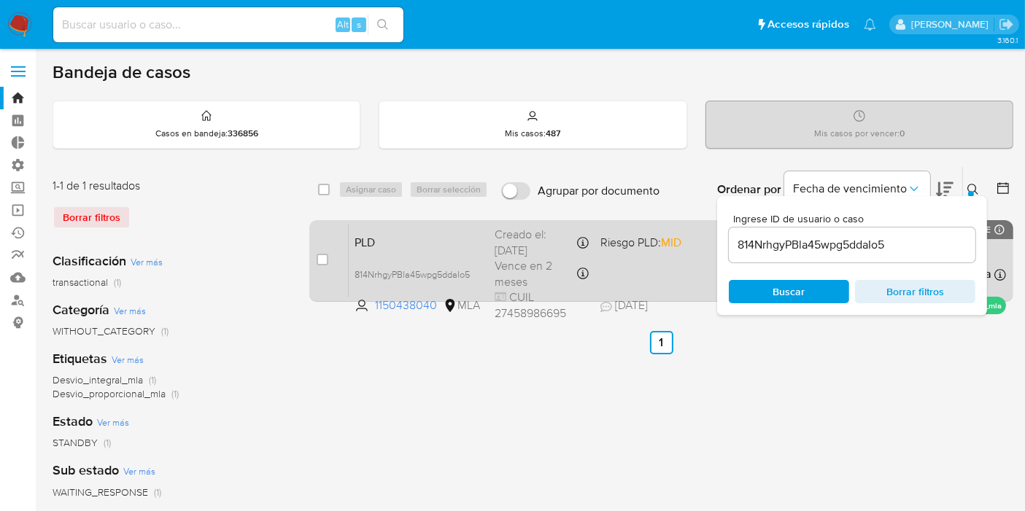
click at [314, 261] on div "case-item-checkbox No es posible asignar el caso PLD 814NrhgyPBla45wpg5ddaIo5 1…" at bounding box center [661, 261] width 704 height 82
click at [325, 260] on input "checkbox" at bounding box center [323, 260] width 12 height 12
checkbox input "true"
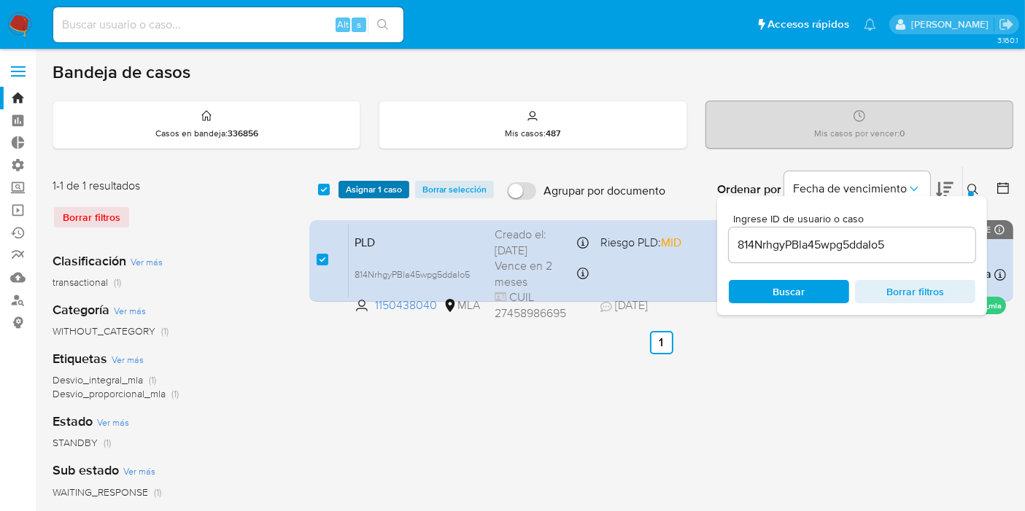
click at [368, 188] on span "Asignar 1 caso" at bounding box center [374, 189] width 56 height 15
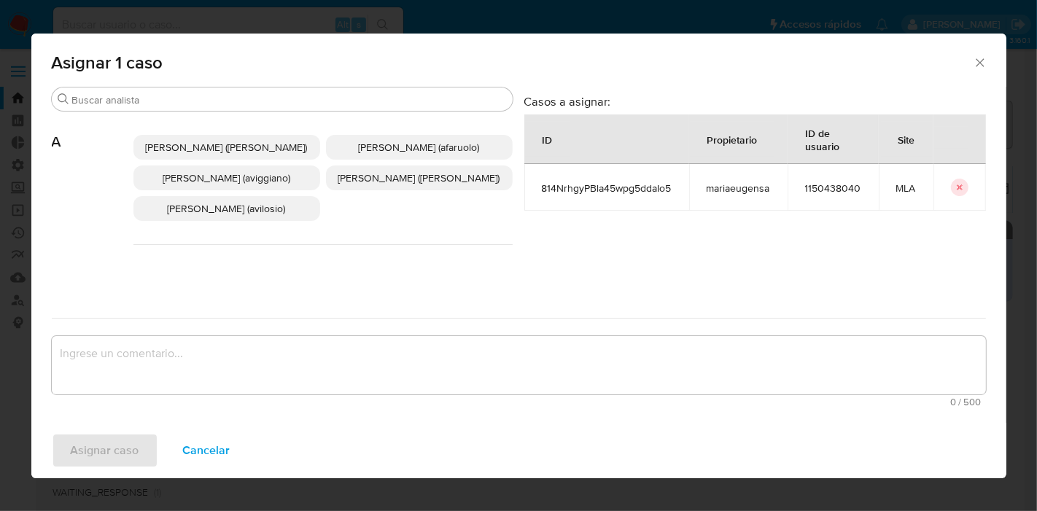
click at [229, 212] on span "[PERSON_NAME] (avilosio)" at bounding box center [227, 208] width 118 height 15
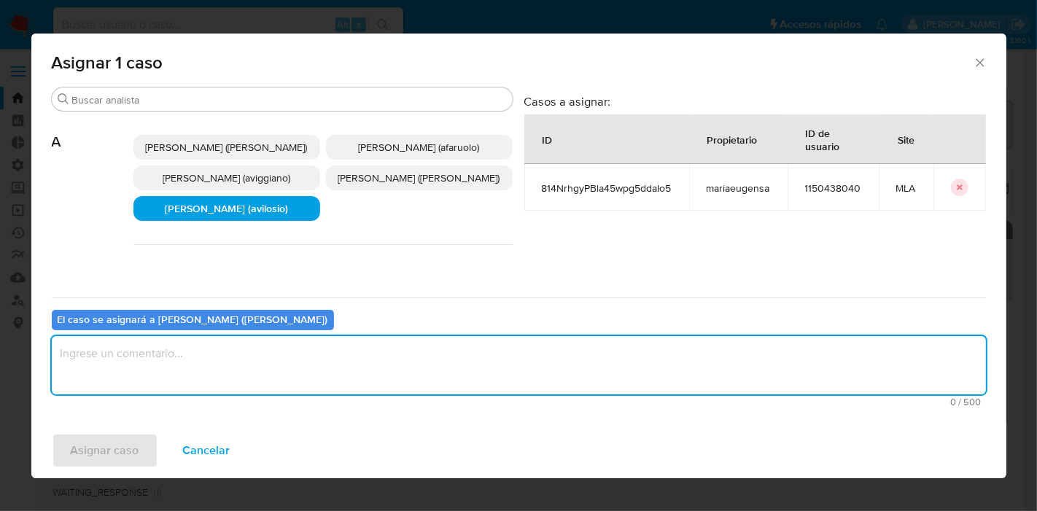
click at [191, 370] on textarea "assign-modal" at bounding box center [519, 365] width 934 height 58
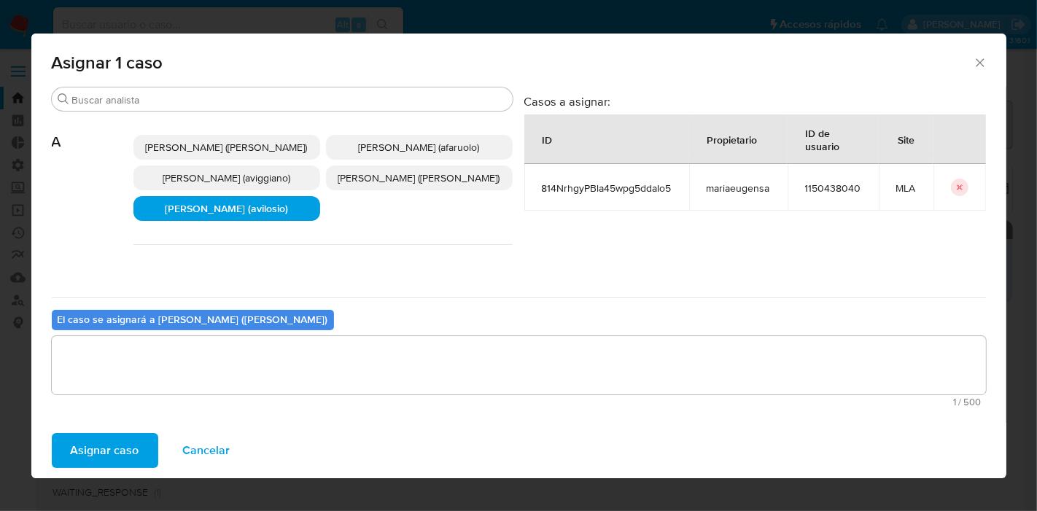
click at [112, 449] on span "Asignar caso" at bounding box center [105, 451] width 69 height 32
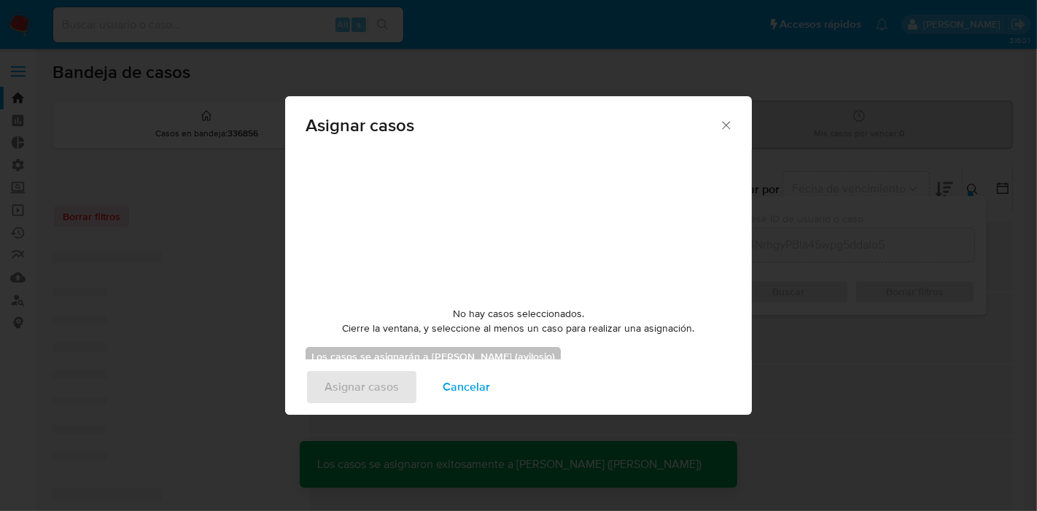
checkbox input "false"
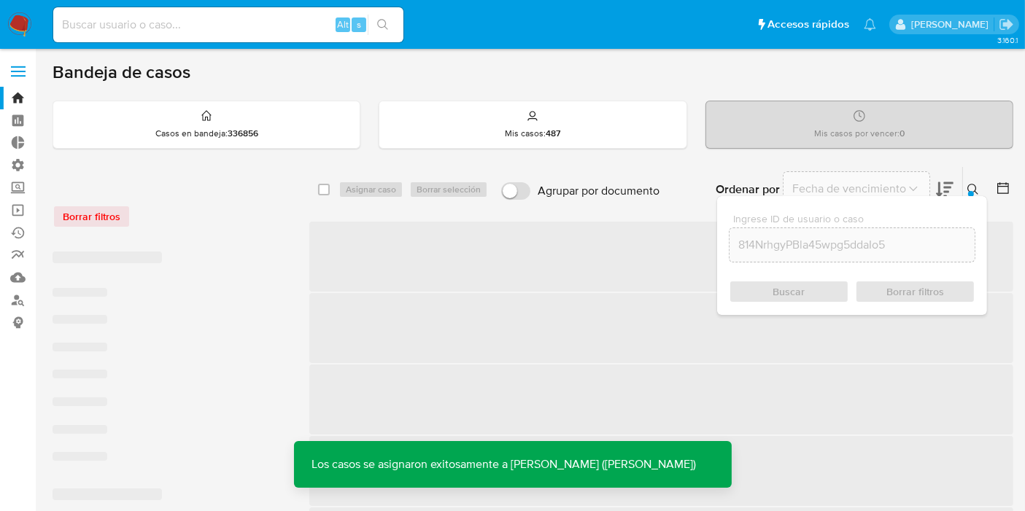
click at [190, 26] on input at bounding box center [228, 24] width 350 height 19
paste input "814NrhgyPBla45wpg5ddaIo5"
type input "814NrhgyPBla45wpg5ddaIo5"
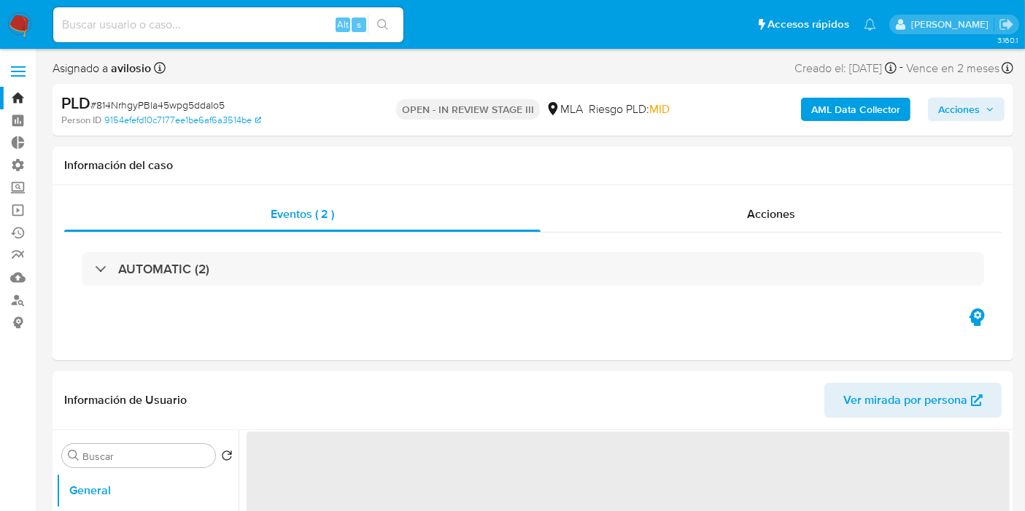
click at [981, 119] on span "Acciones" at bounding box center [966, 109] width 56 height 20
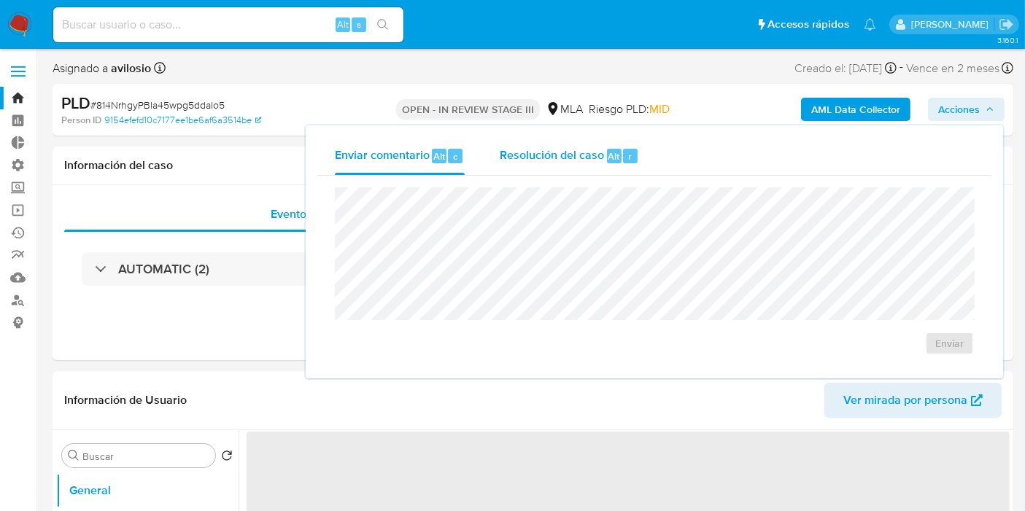
select select "10"
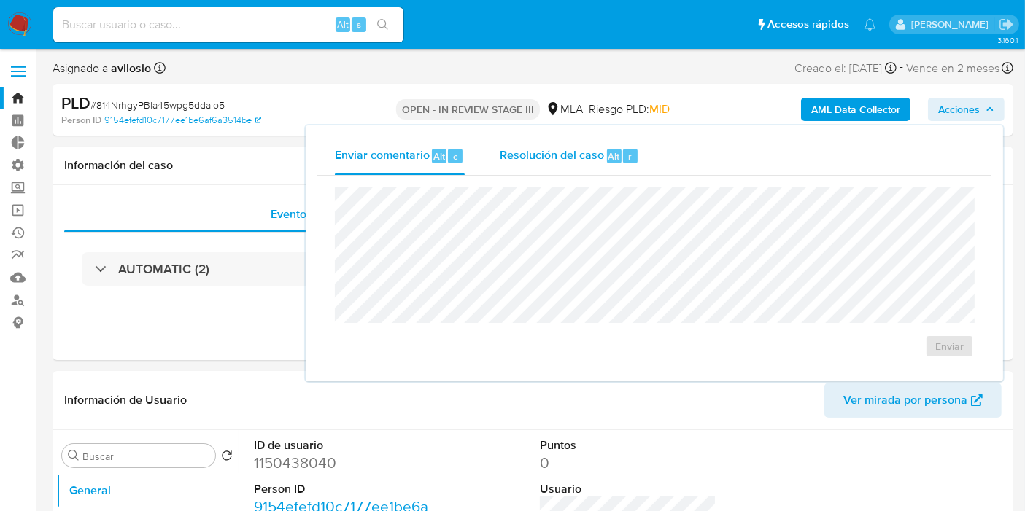
click at [592, 157] on span "Resolución del caso" at bounding box center [552, 155] width 104 height 17
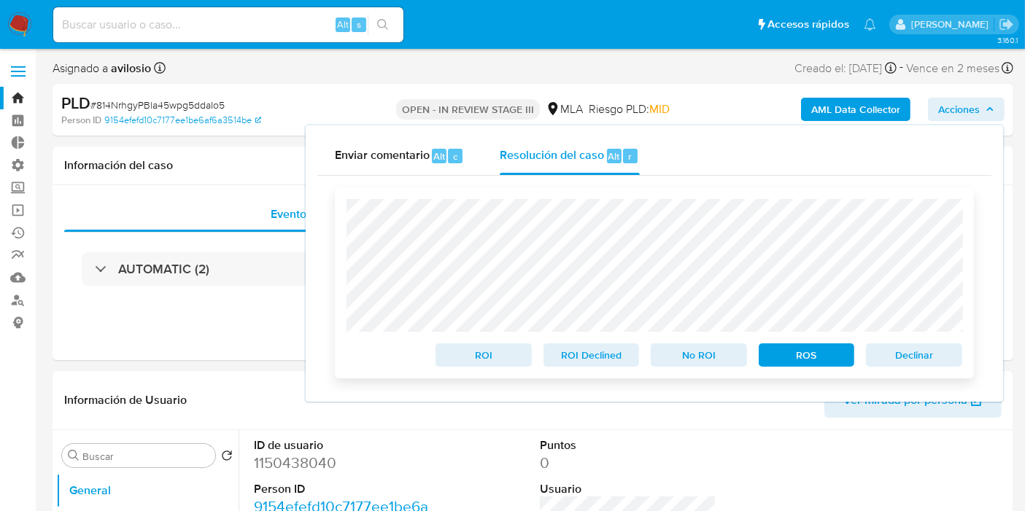
click at [934, 360] on span "Declinar" at bounding box center [914, 355] width 76 height 20
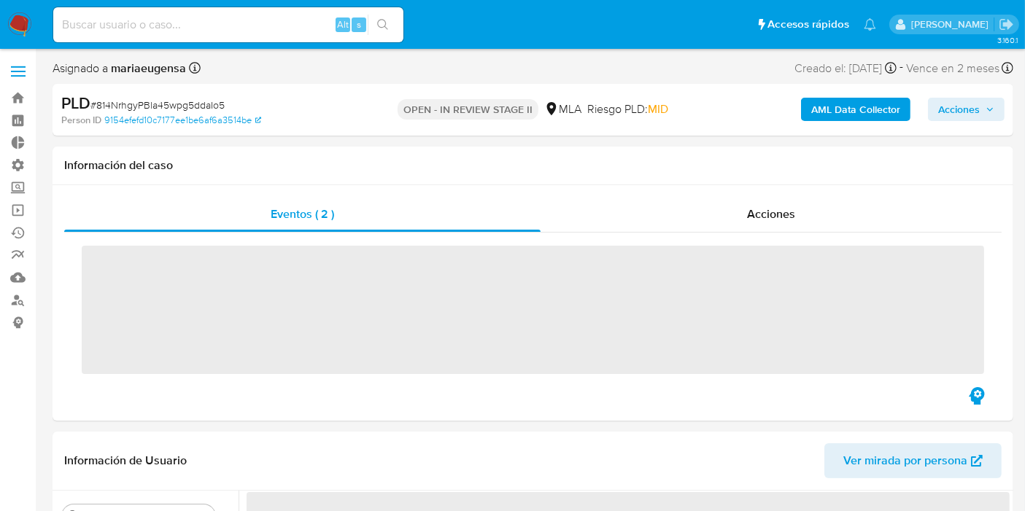
click at [152, 25] on input at bounding box center [228, 24] width 350 height 19
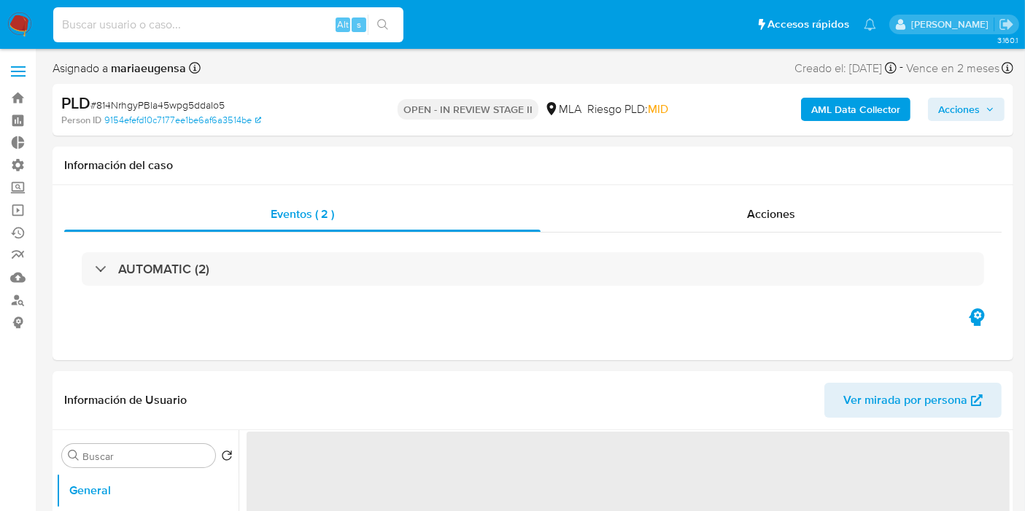
paste input "814NrhgyPBla45wpg5ddaIo5"
type input "814NrhgyPBla45wpg5ddaIo5"
select select "10"
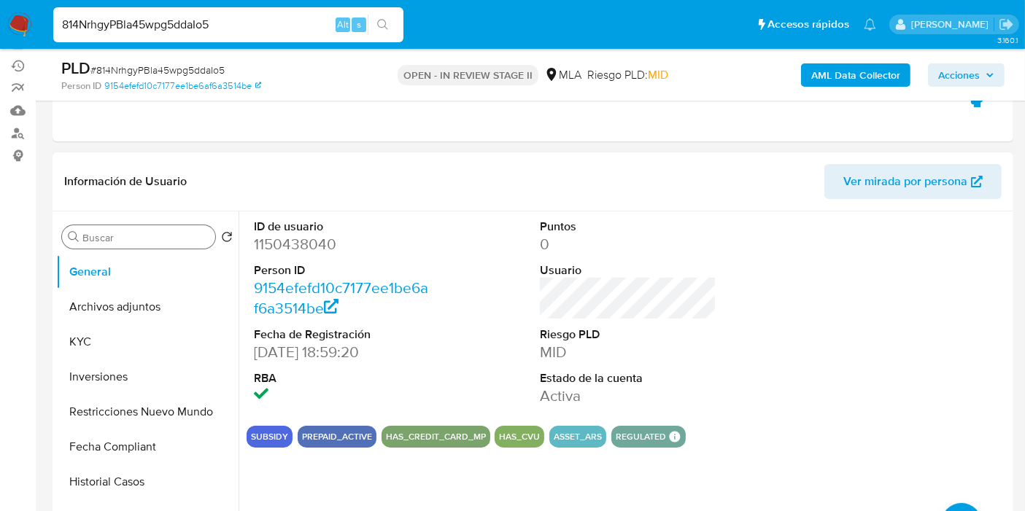
scroll to position [162, 0]
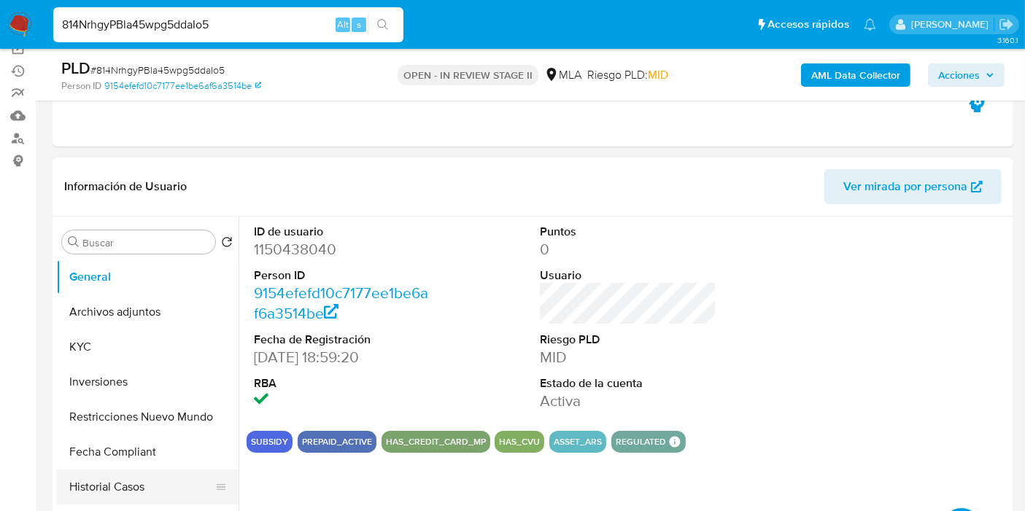
click at [106, 487] on button "Historial Casos" at bounding box center [141, 487] width 171 height 35
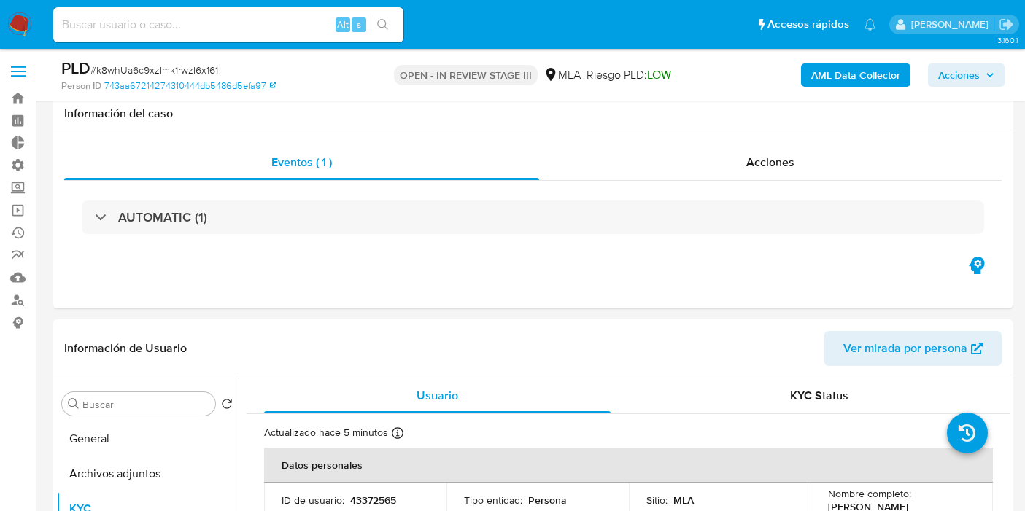
select select "10"
